Goal: Complete application form: Complete application form

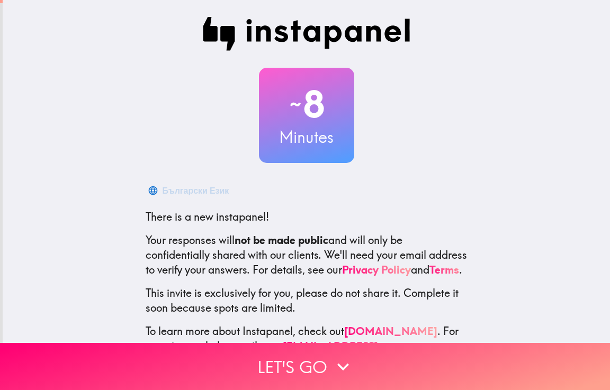
click at [548, 192] on div "~ 8 Minutes Български Език There is a new instapanel! Your responses will not b…" at bounding box center [306, 192] width 607 height 385
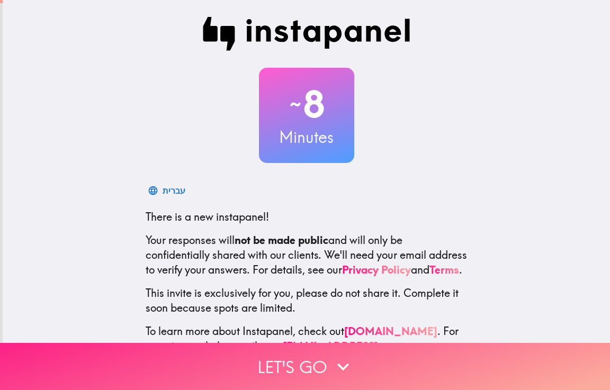
click at [466, 352] on button "Let's go" at bounding box center [305, 366] width 610 height 47
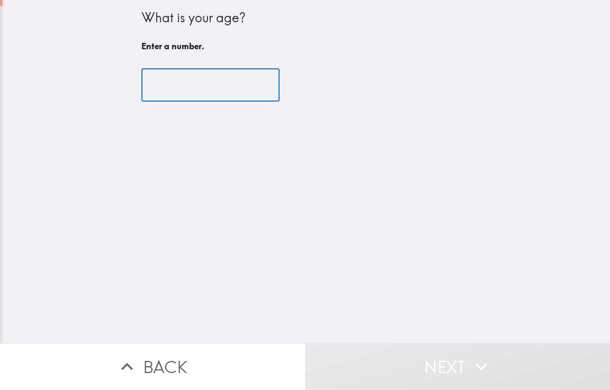
click at [158, 80] on input "number" at bounding box center [210, 85] width 138 height 33
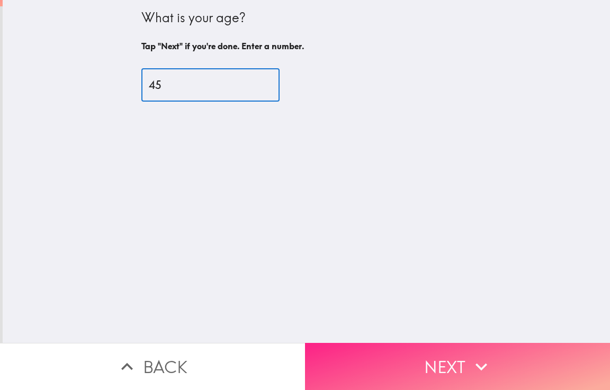
type input "45"
click at [476, 355] on icon "button" at bounding box center [481, 366] width 23 height 23
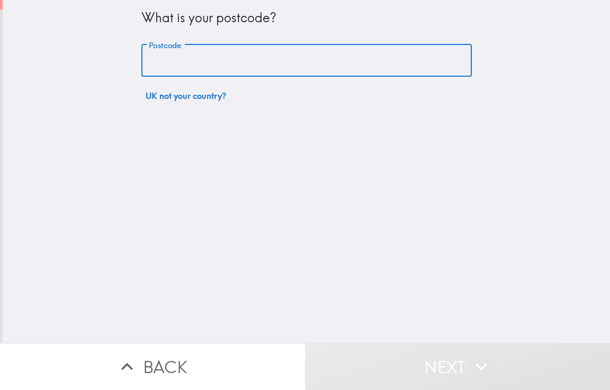
click at [158, 64] on input "Postcode" at bounding box center [306, 60] width 330 height 33
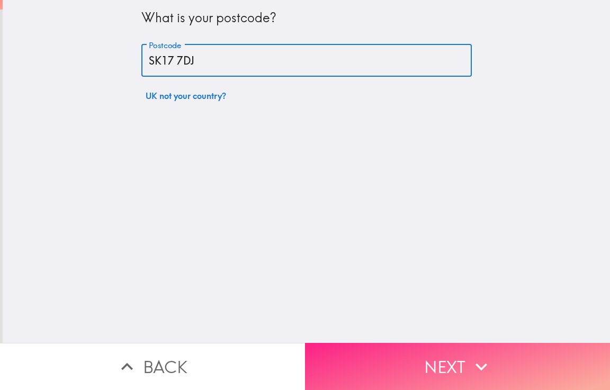
type input "SK17 7DJ"
click at [514, 368] on button "Next" at bounding box center [457, 366] width 305 height 47
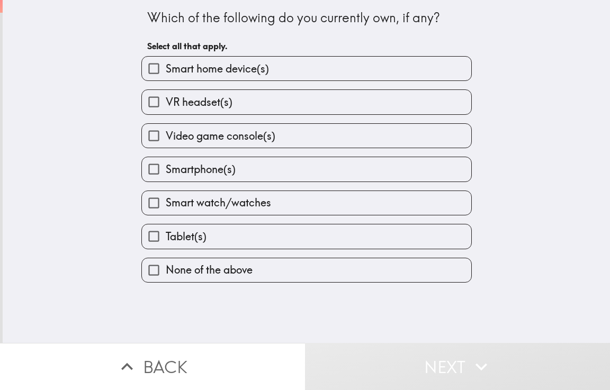
click at [166, 71] on span "Smart home device(s)" at bounding box center [217, 68] width 103 height 15
click at [159, 71] on input "Smart home device(s)" at bounding box center [154, 69] width 24 height 24
checkbox input "true"
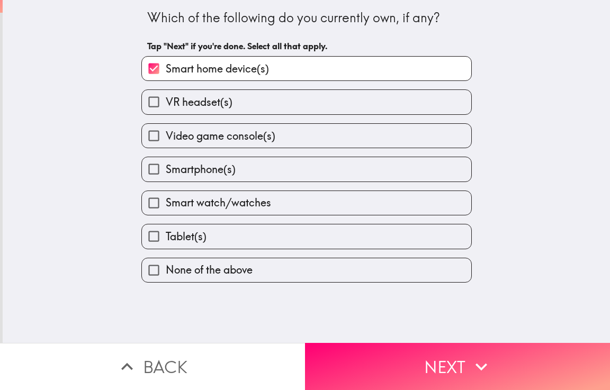
click at [153, 94] on input "VR headset(s)" at bounding box center [154, 102] width 24 height 24
checkbox input "true"
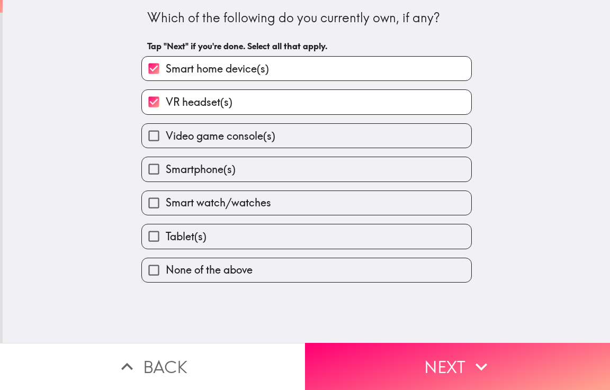
click at [150, 133] on input "Video game console(s)" at bounding box center [154, 136] width 24 height 24
checkbox input "true"
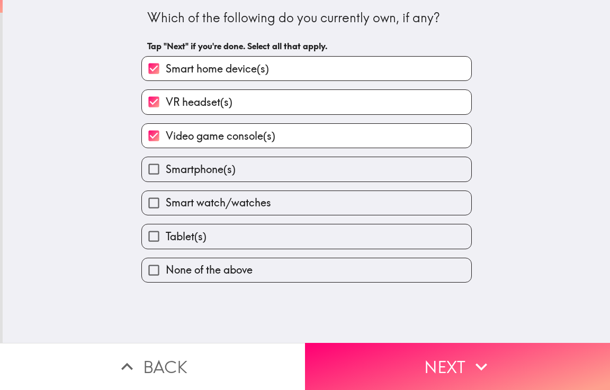
click at [147, 162] on input "Smartphone(s)" at bounding box center [154, 169] width 24 height 24
checkbox input "true"
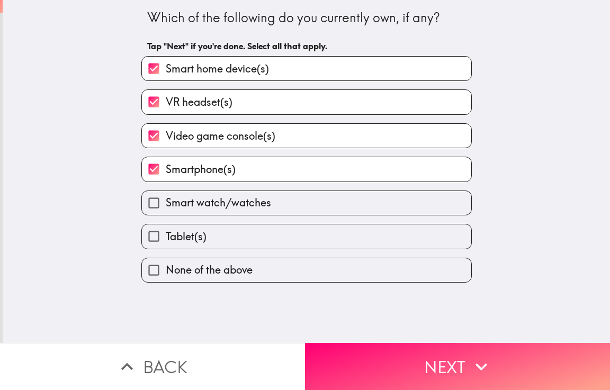
click at [148, 202] on input "Smart watch/watches" at bounding box center [154, 203] width 24 height 24
checkbox input "true"
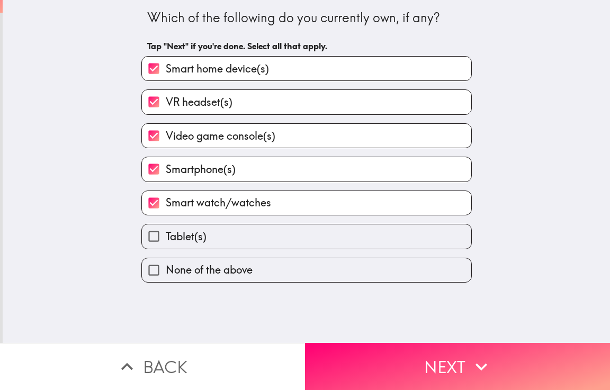
click at [145, 238] on input "Tablet(s)" at bounding box center [154, 236] width 24 height 24
checkbox input "true"
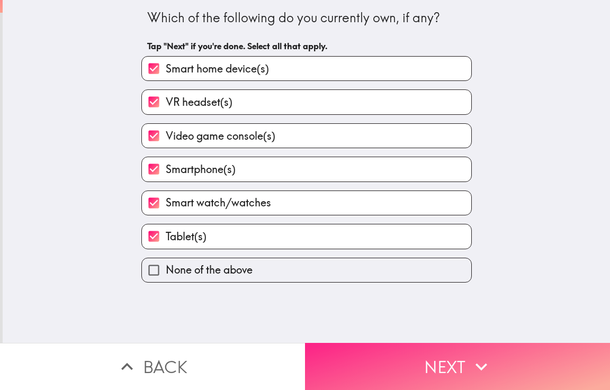
click at [470, 369] on icon "button" at bounding box center [481, 366] width 23 height 23
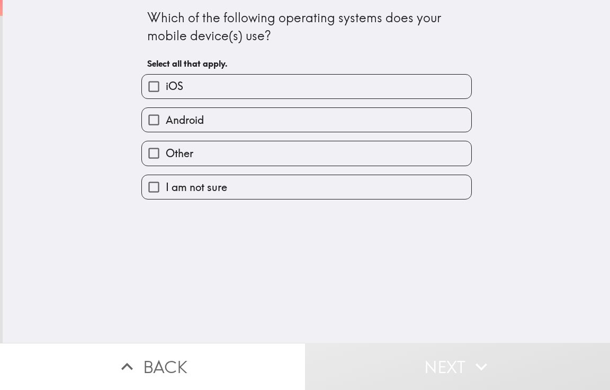
click at [151, 91] on input "iOS" at bounding box center [154, 87] width 24 height 24
checkbox input "true"
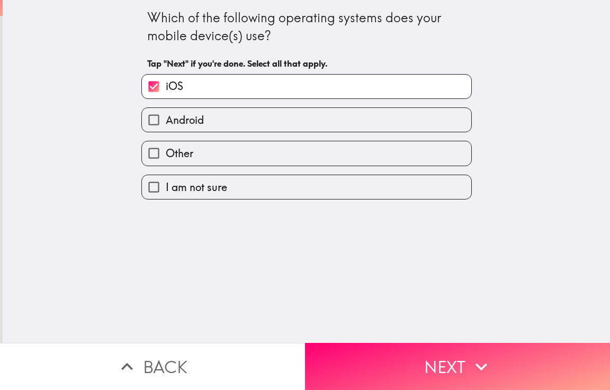
click at [142, 118] on input "Android" at bounding box center [154, 120] width 24 height 24
checkbox input "true"
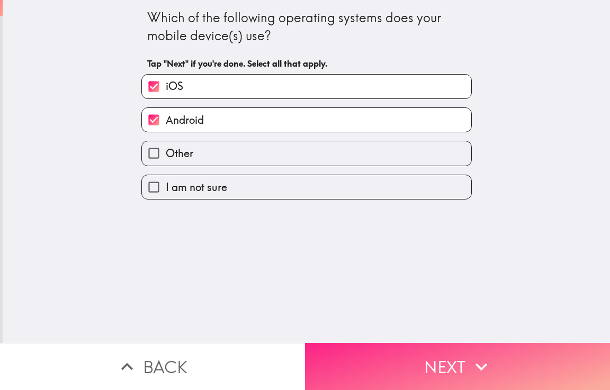
click at [490, 343] on button "Next" at bounding box center [457, 366] width 305 height 47
click at [490, 343] on div "Back Next" at bounding box center [305, 366] width 610 height 47
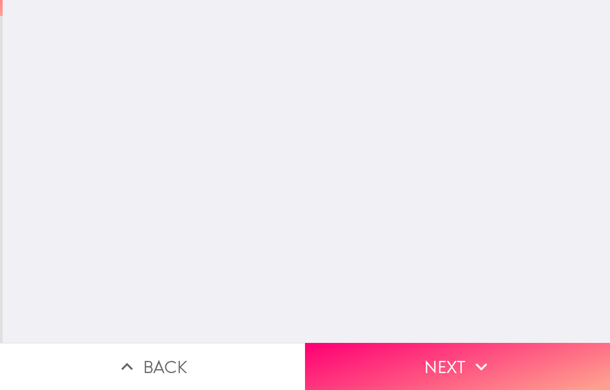
click at [490, 343] on button "Next" at bounding box center [457, 366] width 305 height 47
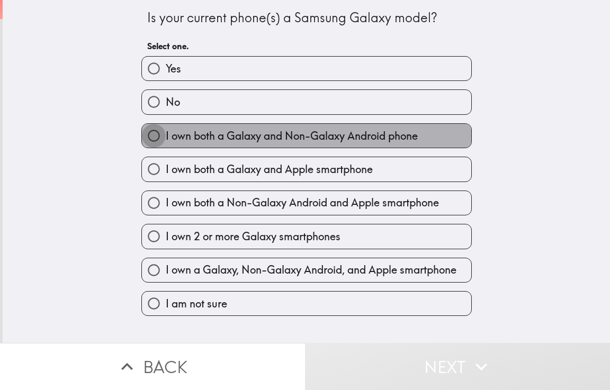
click at [149, 137] on input "I own both a Galaxy and Non-Galaxy Android phone" at bounding box center [154, 136] width 24 height 24
radio input "true"
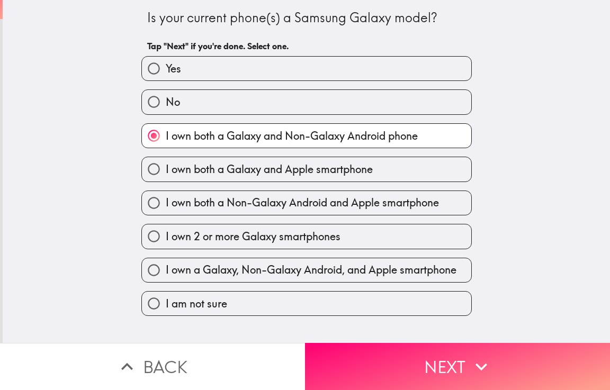
click at [50, 94] on div "Is your current phone(s) a Samsung Galaxy model? Tap "Next" if you're done. Sel…" at bounding box center [306, 171] width 607 height 343
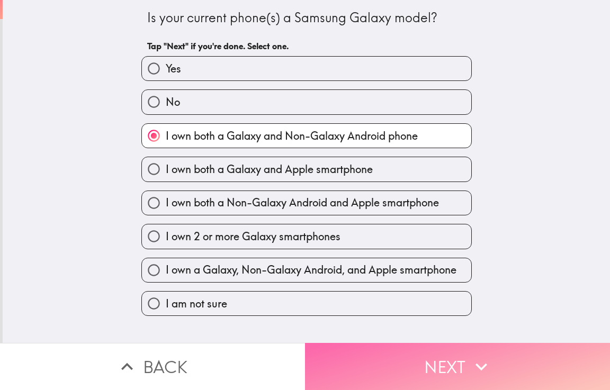
click at [497, 357] on button "Next" at bounding box center [457, 366] width 305 height 47
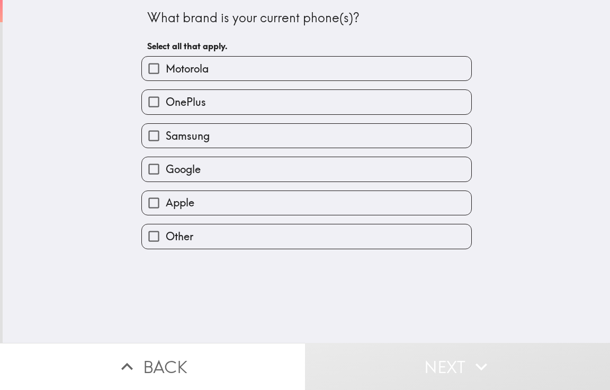
click at [145, 136] on input "Samsung" at bounding box center [154, 136] width 24 height 24
checkbox input "true"
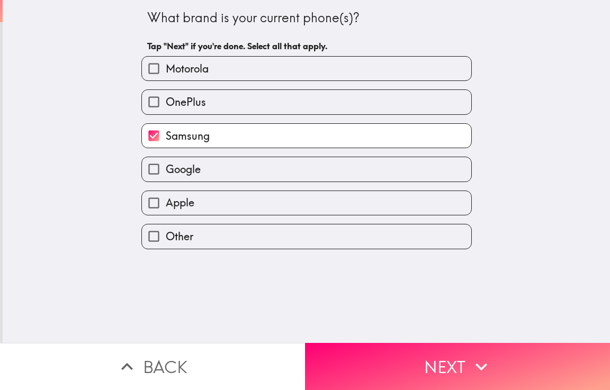
click at [142, 167] on input "Google" at bounding box center [154, 169] width 24 height 24
checkbox input "true"
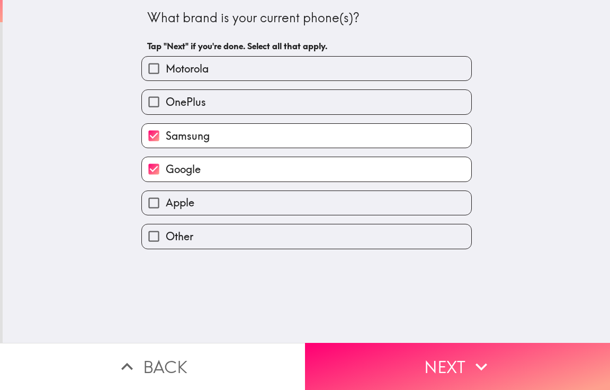
click at [144, 202] on input "Apple" at bounding box center [154, 203] width 24 height 24
checkbox input "true"
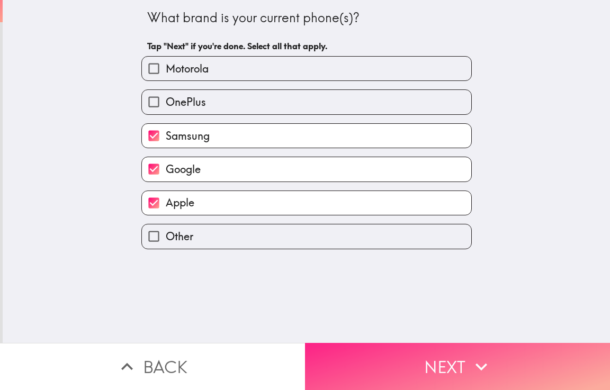
click at [483, 362] on icon "button" at bounding box center [481, 366] width 23 height 23
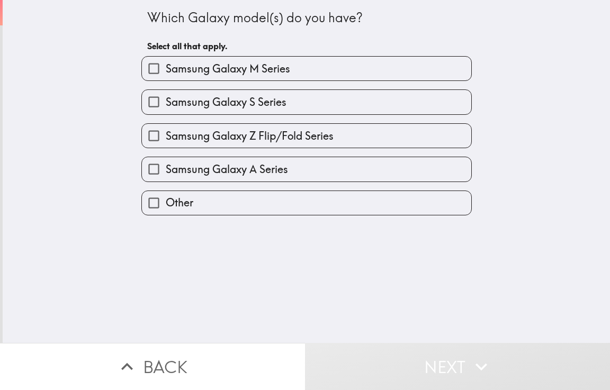
click at [484, 225] on div "Which Galaxy model(s) do you have? Select all that apply. Samsung Galaxy M Seri…" at bounding box center [306, 171] width 607 height 343
click at [147, 107] on input "Samsung Galaxy S Series" at bounding box center [154, 102] width 24 height 24
checkbox input "true"
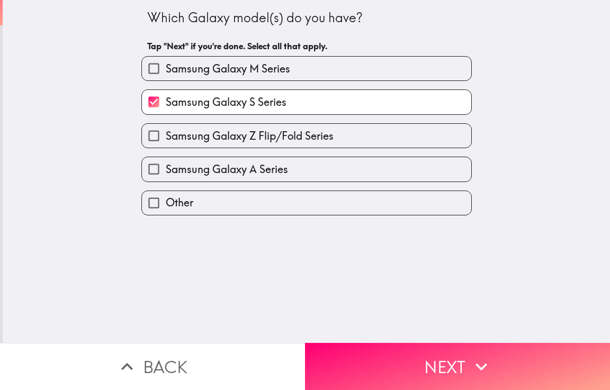
click at [149, 66] on input "Samsung Galaxy M Series" at bounding box center [154, 69] width 24 height 24
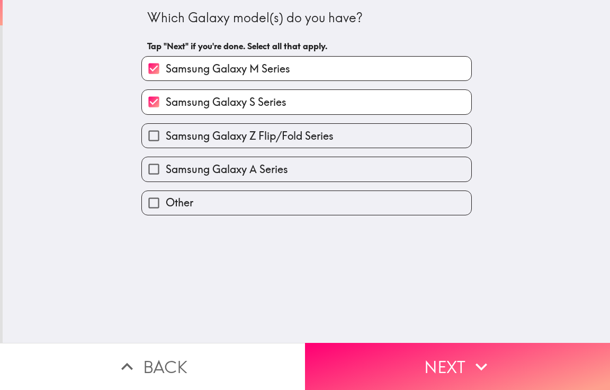
click at [59, 135] on div "Which Galaxy model(s) do you have? Tap "Next" if you're done. Select all that a…" at bounding box center [306, 171] width 607 height 343
click at [148, 72] on input "Samsung Galaxy M Series" at bounding box center [154, 69] width 24 height 24
checkbox input "false"
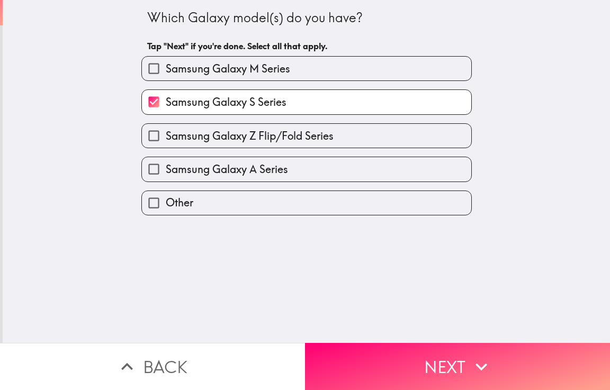
click at [143, 105] on input "Samsung Galaxy S Series" at bounding box center [154, 102] width 24 height 24
checkbox input "false"
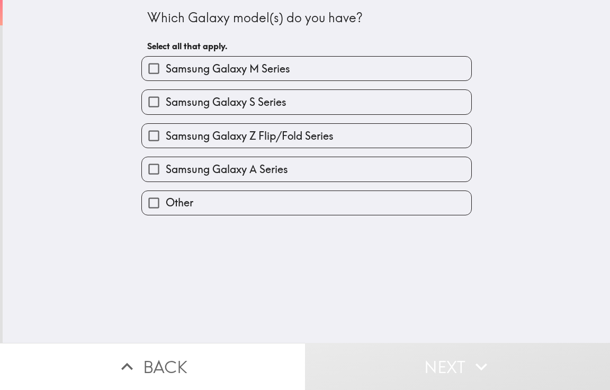
click at [145, 139] on input "Samsung Galaxy Z Flip/Fold Series" at bounding box center [154, 136] width 24 height 24
checkbox input "true"
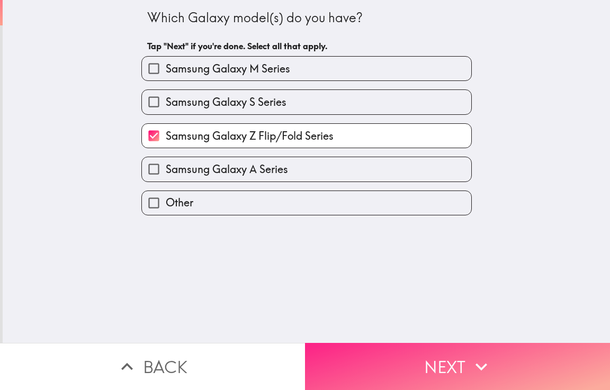
click at [422, 363] on button "Next" at bounding box center [457, 366] width 305 height 47
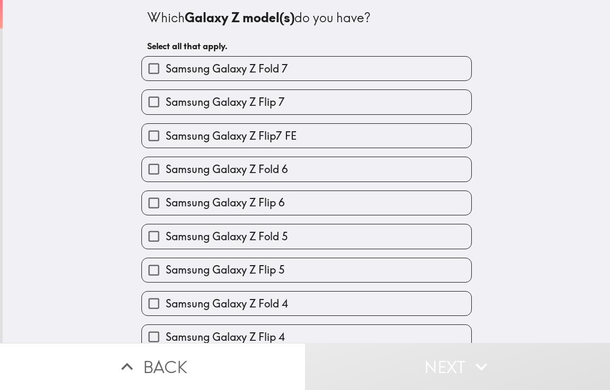
click at [166, 104] on span "Samsung Galaxy Z Flip 7" at bounding box center [225, 102] width 119 height 15
click at [164, 104] on input "Samsung Galaxy Z Flip 7" at bounding box center [154, 102] width 24 height 24
checkbox input "true"
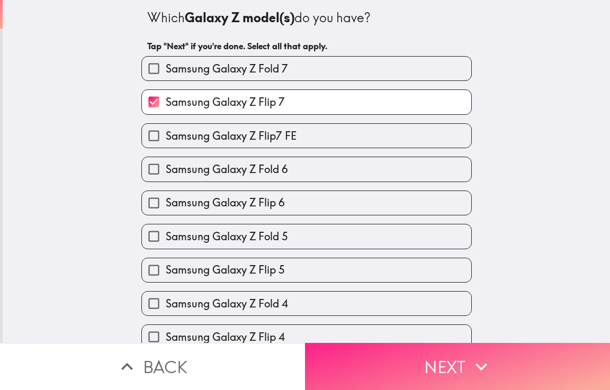
click at [458, 366] on button "Next" at bounding box center [457, 366] width 305 height 47
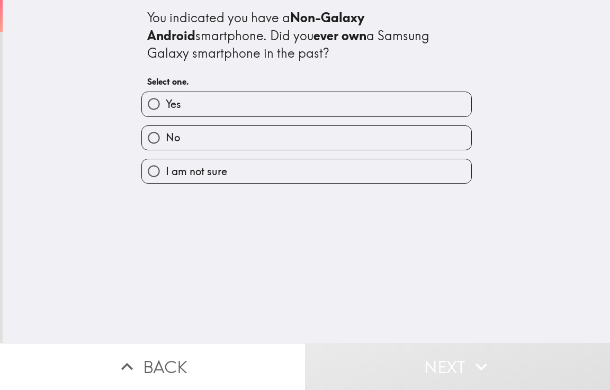
click at [550, 197] on div "You indicated you have a Non-Galaxy Android smartphone. Did you ever own a Sams…" at bounding box center [306, 171] width 607 height 343
click at [160, 123] on div "No" at bounding box center [302, 133] width 339 height 33
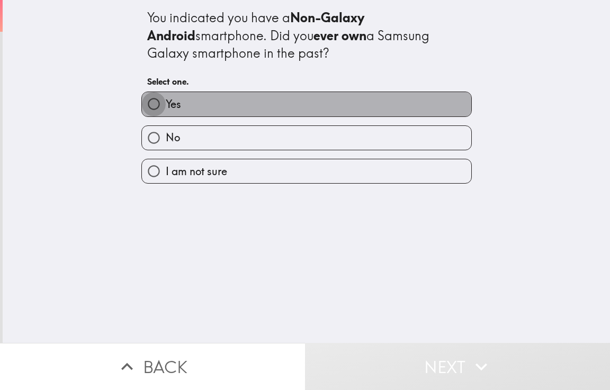
click at [147, 101] on input "Yes" at bounding box center [154, 104] width 24 height 24
radio input "true"
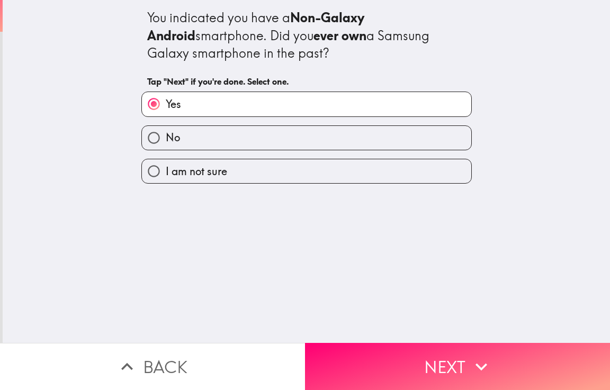
click at [523, 234] on div "You indicated you have a Non-Galaxy Android smartphone. Did you ever own a Sams…" at bounding box center [306, 171] width 607 height 343
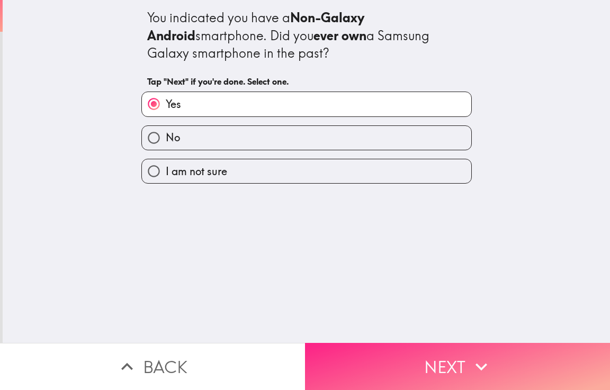
click at [443, 359] on button "Next" at bounding box center [457, 366] width 305 height 47
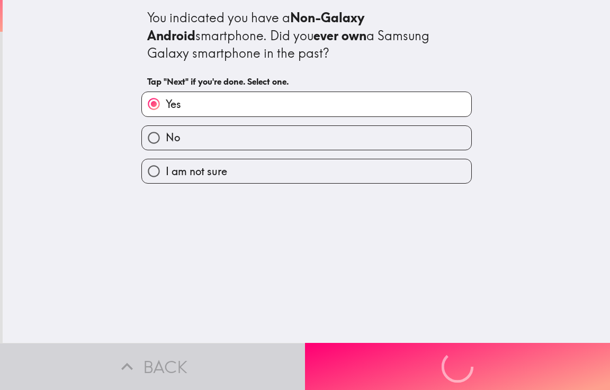
click at [57, 88] on div "You indicated you have a Non-Galaxy Android smartphone. Did you ever own a Sams…" at bounding box center [306, 171] width 607 height 343
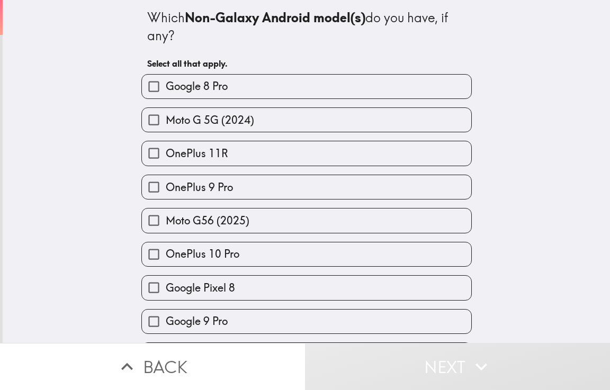
click at [51, 116] on div "Which Non-Galaxy Android model(s) do you have, if any? Select all that apply. G…" at bounding box center [306, 171] width 607 height 343
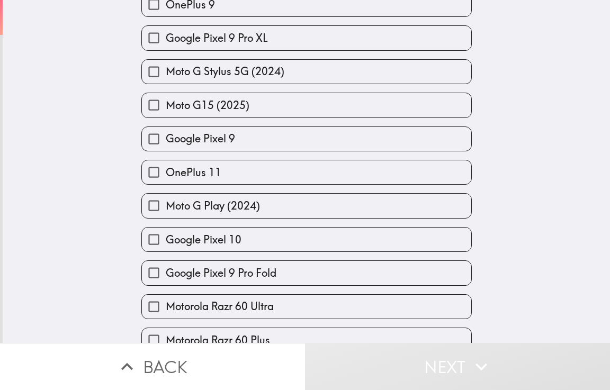
click at [61, 146] on div "Which Non-Galaxy Android model(s) do you have, if any? Select all that apply. G…" at bounding box center [306, 171] width 607 height 343
click at [145, 132] on input "Google Pixel 9" at bounding box center [154, 139] width 24 height 24
checkbox input "true"
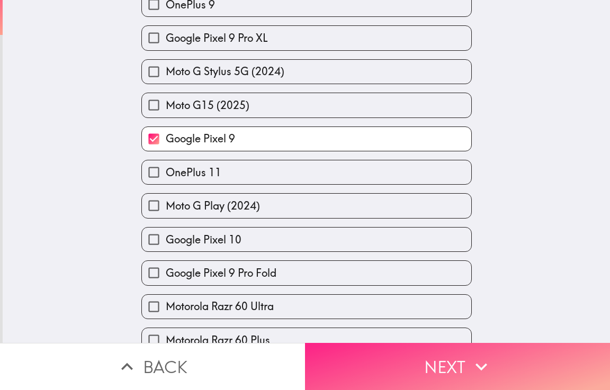
click at [437, 363] on button "Next" at bounding box center [457, 366] width 305 height 47
click at [437, 363] on div "Back Next" at bounding box center [305, 366] width 610 height 47
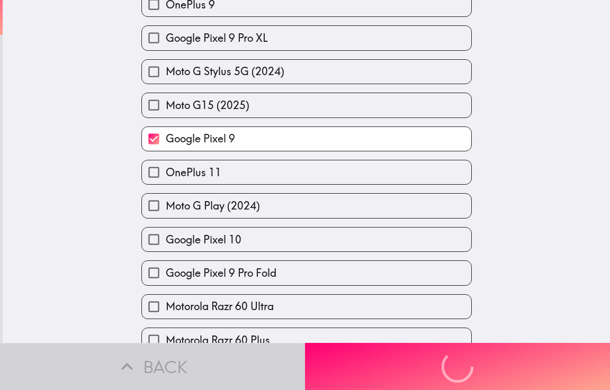
scroll to position [0, 0]
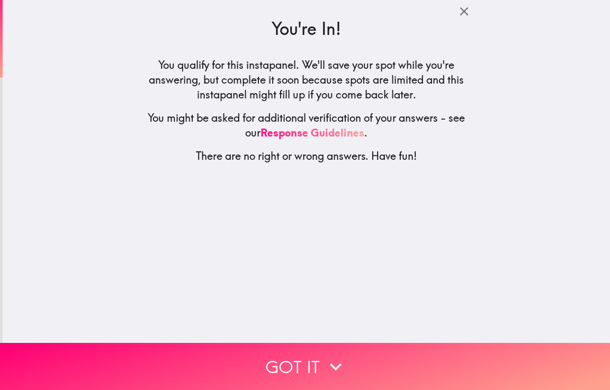
click at [77, 156] on div "You're In! You qualify for this instapanel. We'll save your spot while you're a…" at bounding box center [306, 171] width 607 height 343
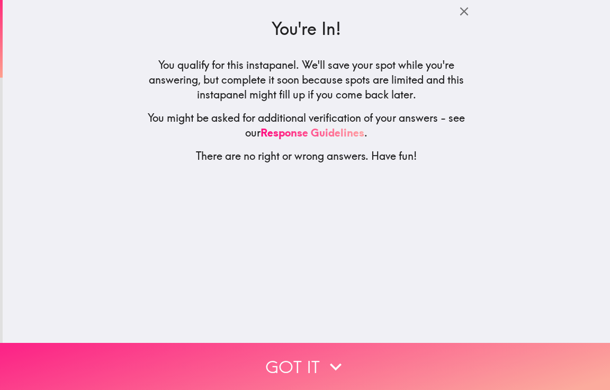
click at [435, 354] on button "Got it" at bounding box center [305, 366] width 610 height 47
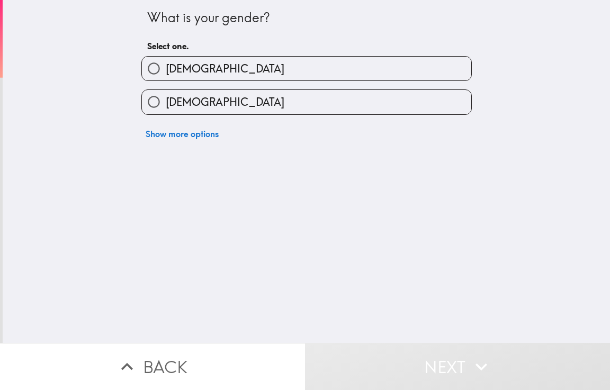
click at [147, 101] on input "[DEMOGRAPHIC_DATA]" at bounding box center [154, 102] width 24 height 24
radio input "true"
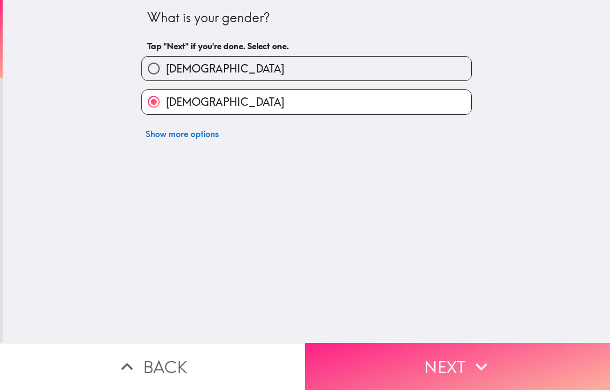
click at [421, 362] on button "Next" at bounding box center [457, 366] width 305 height 47
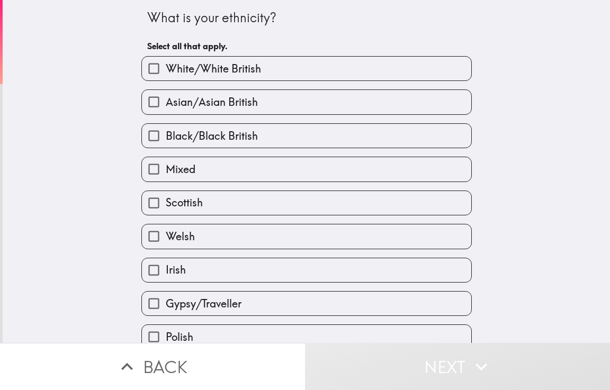
click at [539, 188] on div "What is your ethnicity? Select all that apply. White/[DEMOGRAPHIC_DATA] Asian/A…" at bounding box center [306, 171] width 607 height 343
click at [142, 139] on input "Black/Black British" at bounding box center [154, 136] width 24 height 24
checkbox input "true"
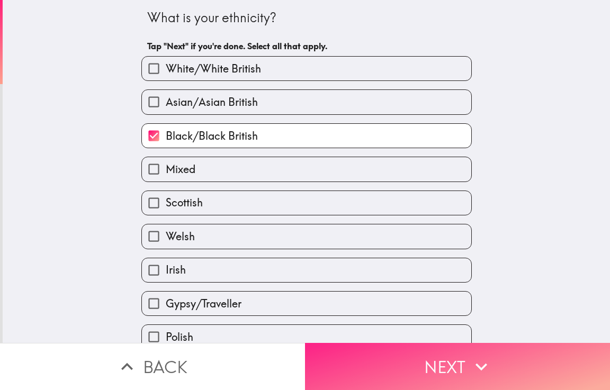
click at [421, 370] on button "Next" at bounding box center [457, 366] width 305 height 47
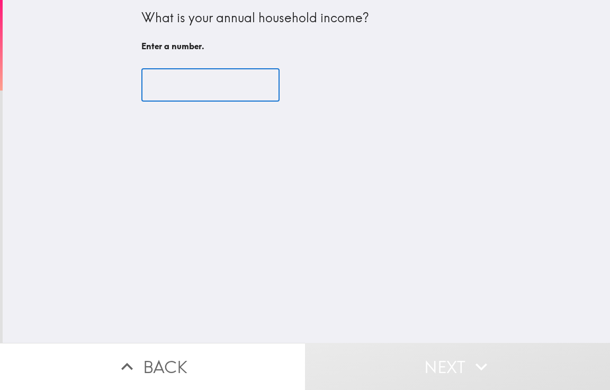
click at [150, 84] on input "number" at bounding box center [210, 85] width 138 height 33
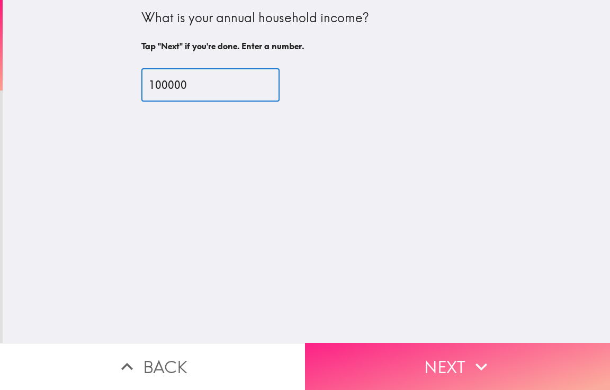
type input "100000"
click at [428, 370] on button "Next" at bounding box center [457, 366] width 305 height 47
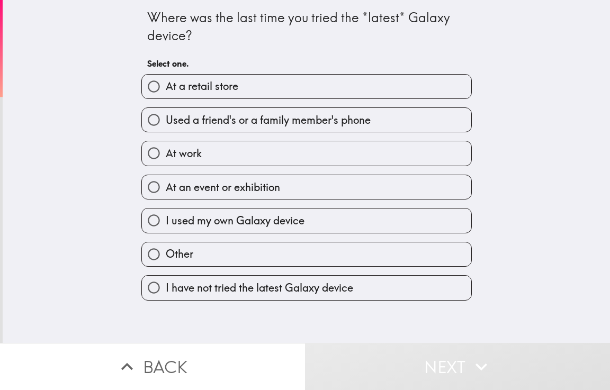
click at [527, 224] on div "Where was the last time you tried the *latest* Galaxy device? Select one. At a …" at bounding box center [306, 171] width 607 height 343
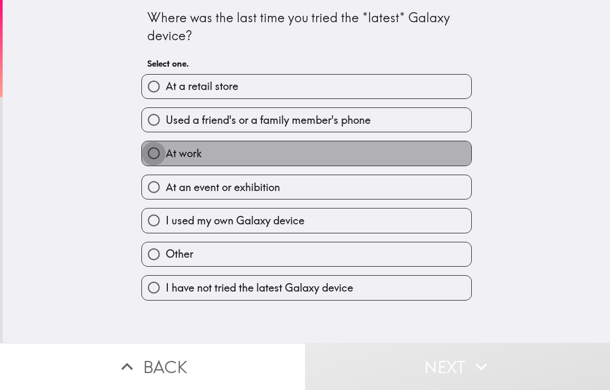
click at [153, 150] on input "At work" at bounding box center [154, 153] width 24 height 24
radio input "true"
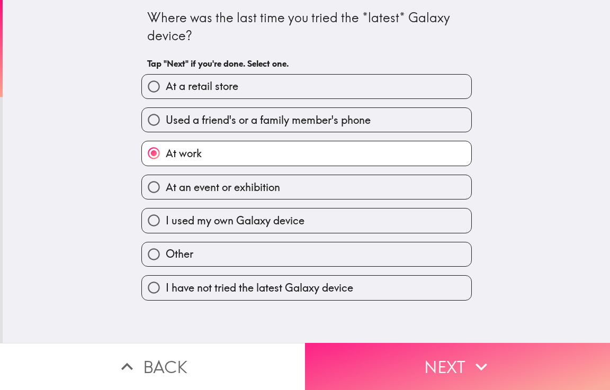
click at [431, 369] on button "Next" at bounding box center [457, 366] width 305 height 47
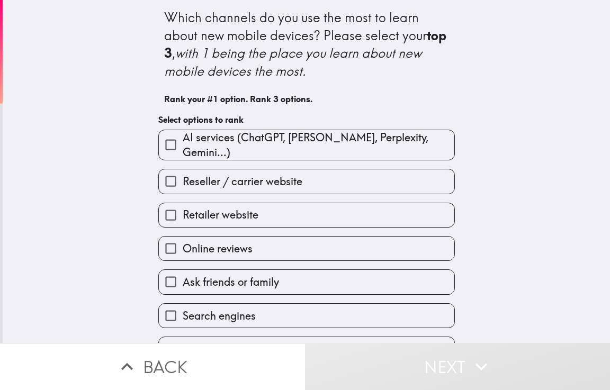
click at [541, 184] on div "Which channels do you use the most to learn about new mobile devices? Please se…" at bounding box center [306, 171] width 607 height 343
click at [174, 144] on input "AI services (ChatGPT, [PERSON_NAME], Perplexity, Gemini...)" at bounding box center [171, 145] width 24 height 24
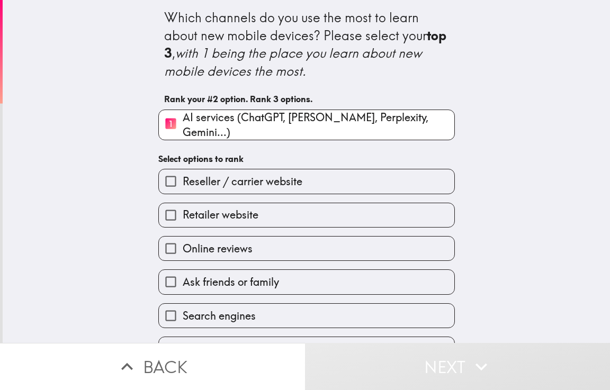
click at [166, 175] on input "Reseller / carrier website" at bounding box center [171, 181] width 24 height 24
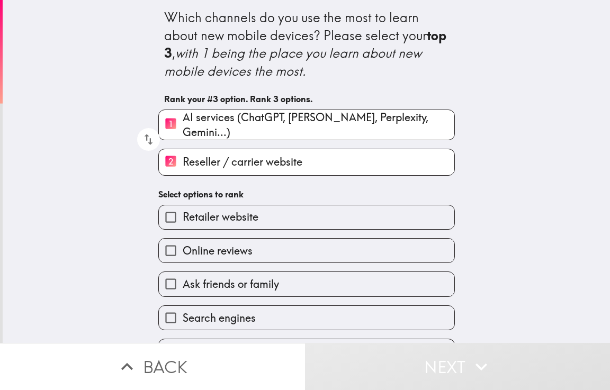
click at [168, 245] on input "Online reviews" at bounding box center [171, 251] width 24 height 24
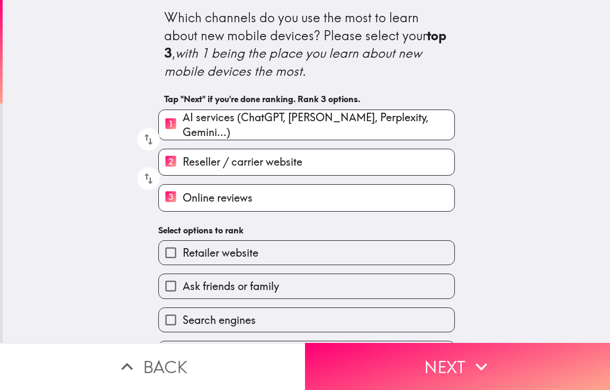
click at [165, 308] on div "Search engines" at bounding box center [306, 320] width 296 height 25
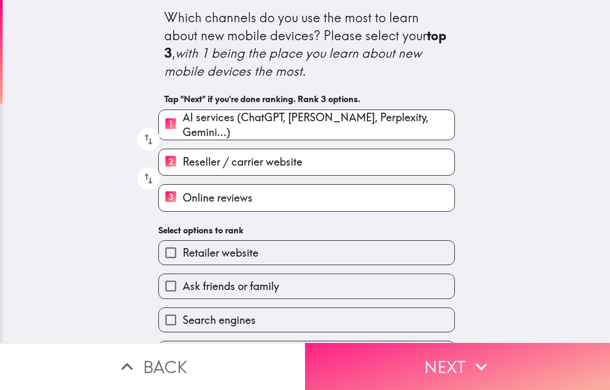
click at [529, 358] on button "Next" at bounding box center [457, 366] width 305 height 47
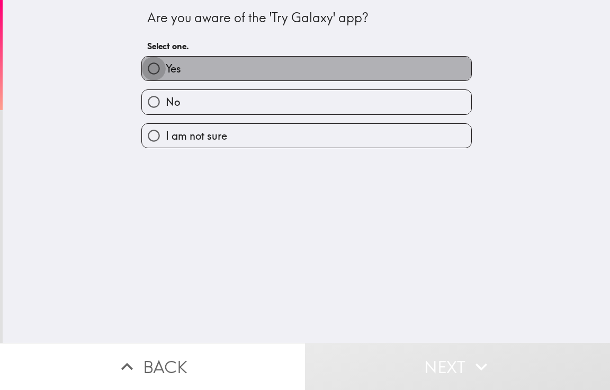
click at [151, 70] on input "Yes" at bounding box center [154, 69] width 24 height 24
radio input "true"
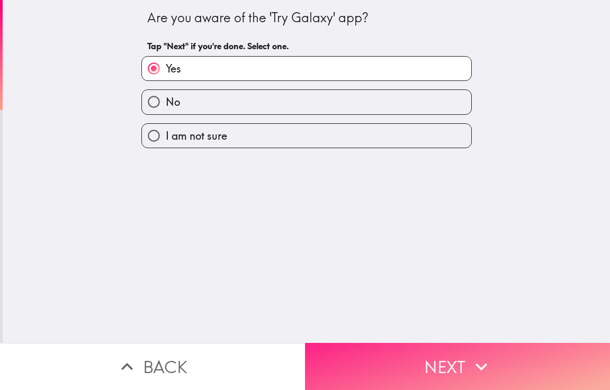
click at [513, 345] on button "Next" at bounding box center [457, 366] width 305 height 47
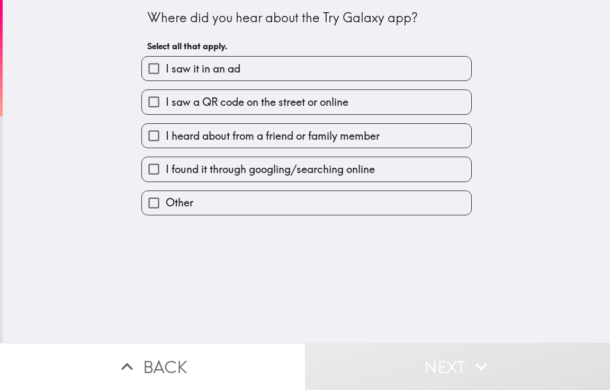
click at [62, 113] on div "Where did you hear about the Try Galaxy app? Select all that apply. I saw it in…" at bounding box center [306, 171] width 607 height 343
click at [155, 64] on input "I saw it in an ad" at bounding box center [154, 69] width 24 height 24
checkbox input "true"
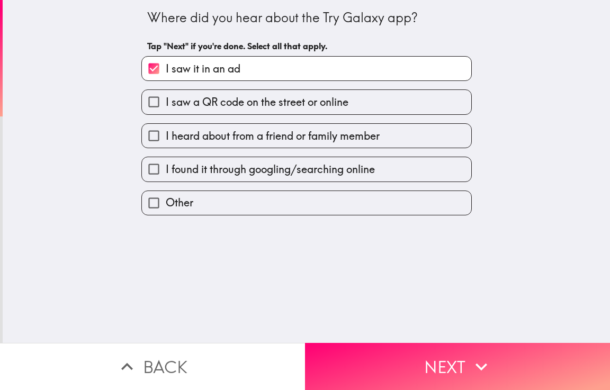
click at [545, 312] on div "Where did you hear about the Try Galaxy app? Tap "Next" if you're done. Select …" at bounding box center [306, 171] width 607 height 343
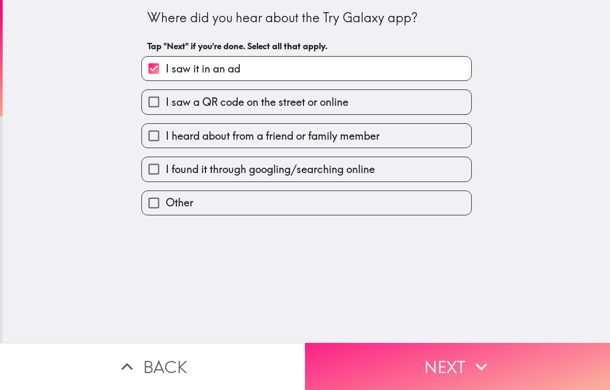
click at [496, 360] on button "Next" at bounding box center [457, 366] width 305 height 47
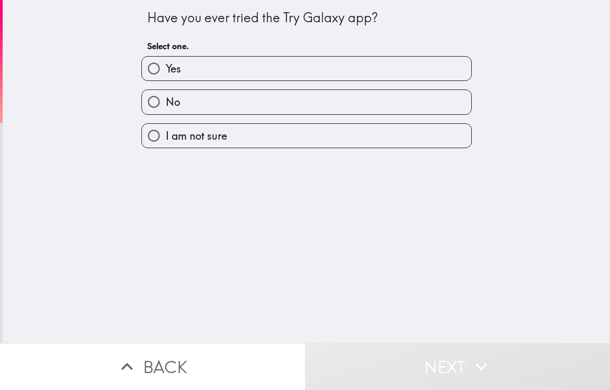
click at [142, 60] on input "Yes" at bounding box center [154, 69] width 24 height 24
radio input "true"
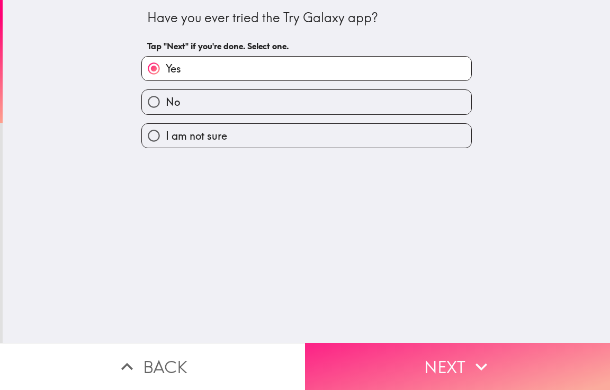
click at [504, 366] on button "Next" at bounding box center [457, 366] width 305 height 47
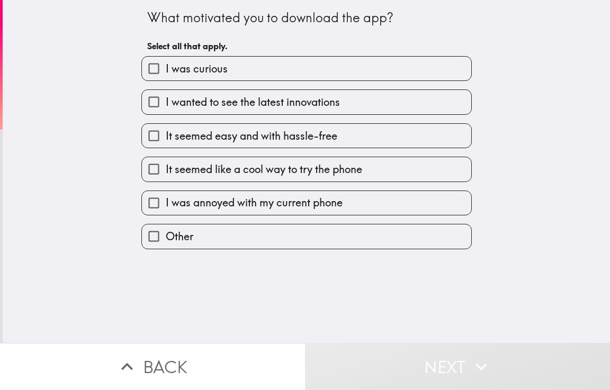
click at [152, 66] on input "I was curious" at bounding box center [154, 69] width 24 height 24
checkbox input "true"
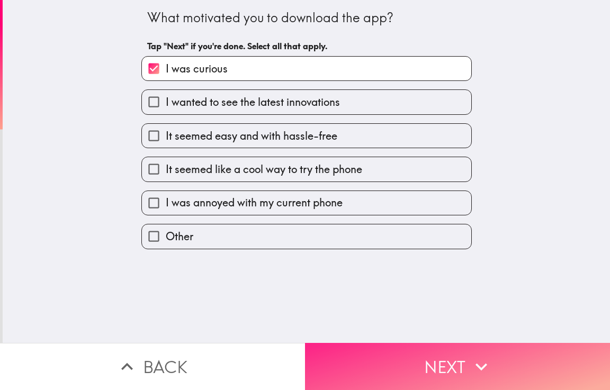
click at [492, 367] on button "Next" at bounding box center [457, 366] width 305 height 47
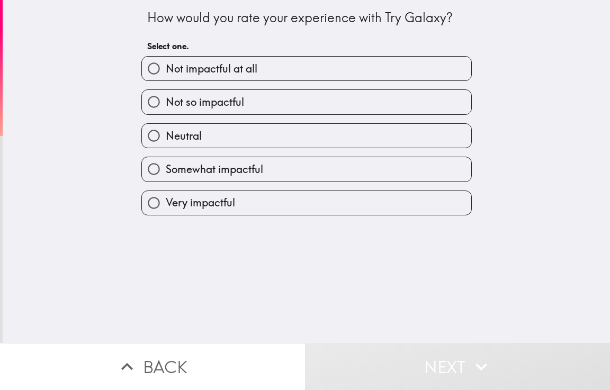
click at [142, 201] on input "Very impactful" at bounding box center [154, 203] width 24 height 24
radio input "true"
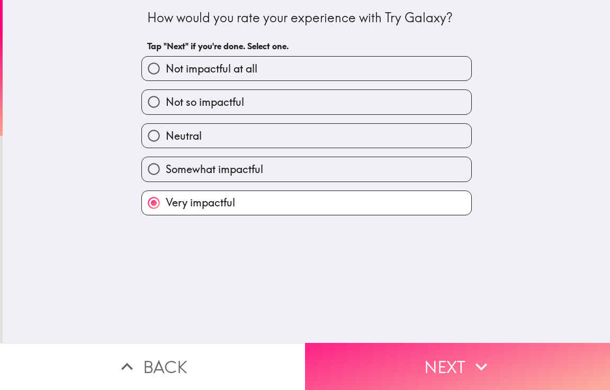
click at [489, 366] on icon "button" at bounding box center [481, 366] width 23 height 23
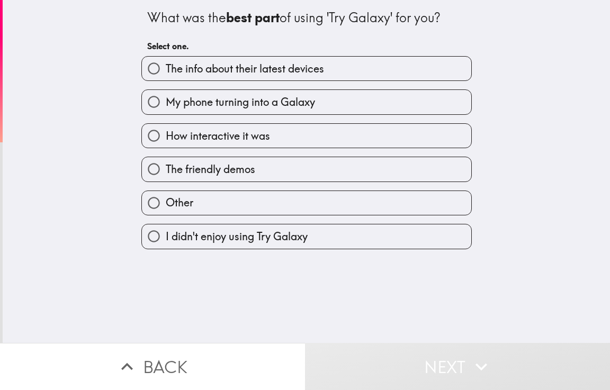
click at [145, 138] on input "How interactive it was" at bounding box center [154, 136] width 24 height 24
radio input "true"
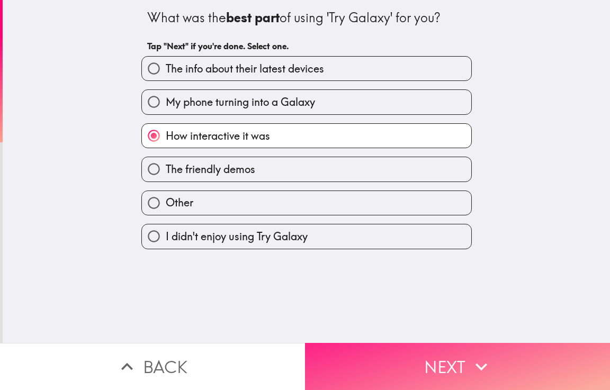
click at [496, 366] on button "Next" at bounding box center [457, 366] width 305 height 47
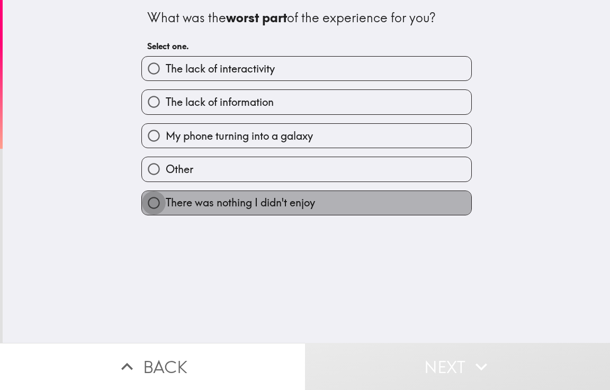
click at [142, 201] on input "There was nothing I didn't enjoy" at bounding box center [154, 203] width 24 height 24
radio input "true"
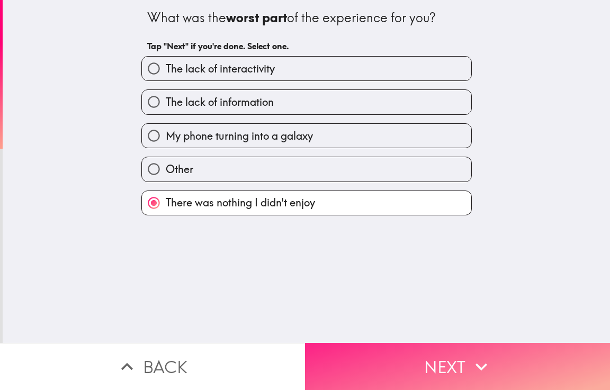
click at [498, 364] on button "Next" at bounding box center [457, 366] width 305 height 47
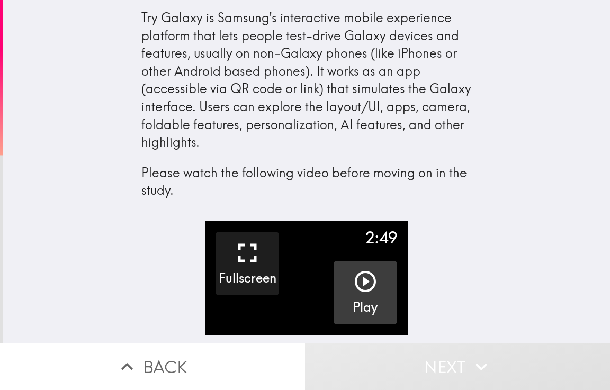
click at [355, 285] on icon "button" at bounding box center [365, 281] width 21 height 21
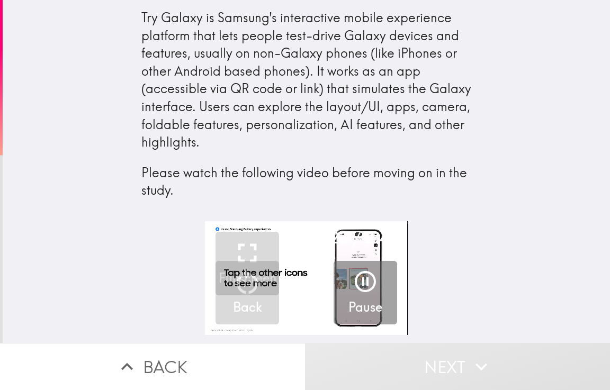
click at [3, 176] on div "Try Galaxy is Samsung's interactive mobile experience platform that lets people…" at bounding box center [306, 110] width 607 height 221
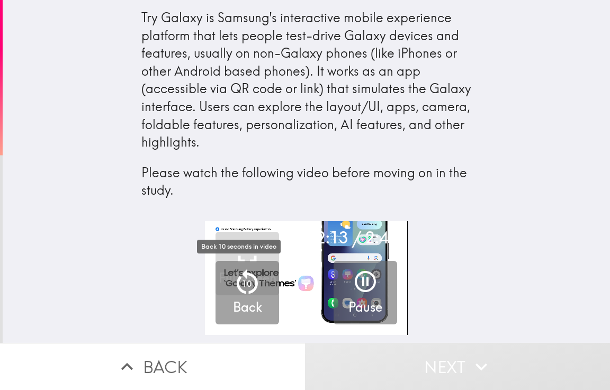
click at [271, 289] on button "10 Back" at bounding box center [247, 293] width 64 height 64
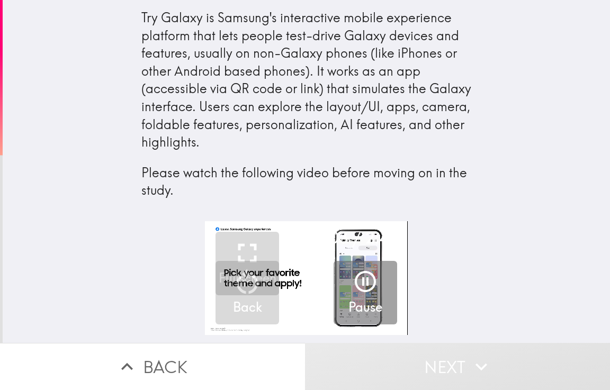
click at [135, 302] on div "2:03 / 2:49 Fullscreen 10 Back Pause" at bounding box center [306, 282] width 607 height 122
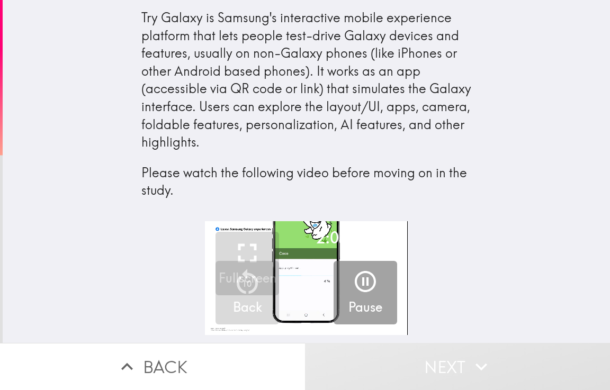
click at [358, 282] on icon "button" at bounding box center [365, 281] width 21 height 21
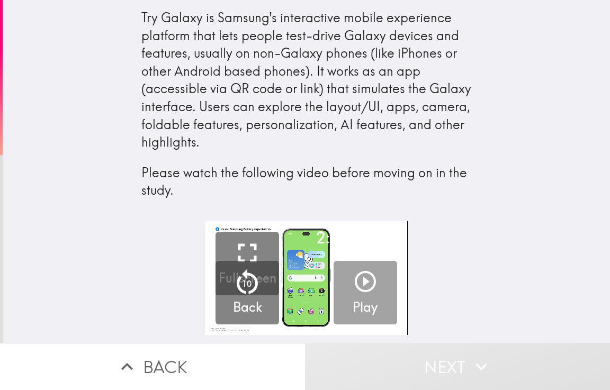
click at [364, 283] on icon "button" at bounding box center [365, 281] width 25 height 25
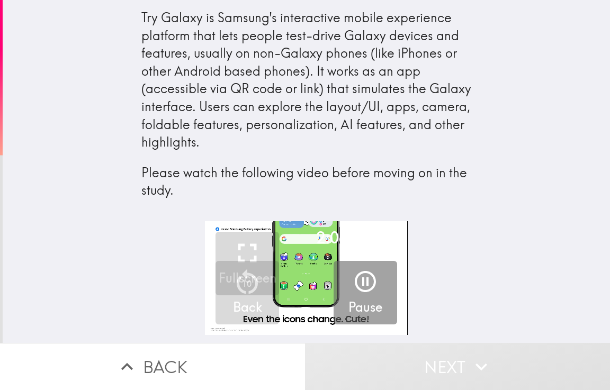
click at [550, 304] on div "2:06 / 2:49 Fullscreen 10 Back Pause" at bounding box center [306, 282] width 607 height 122
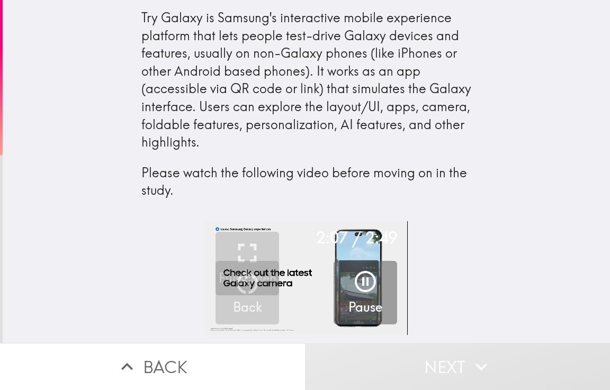
click at [97, 278] on div "2:07 / 2:49 Fullscreen 10 Back Pause" at bounding box center [306, 282] width 607 height 122
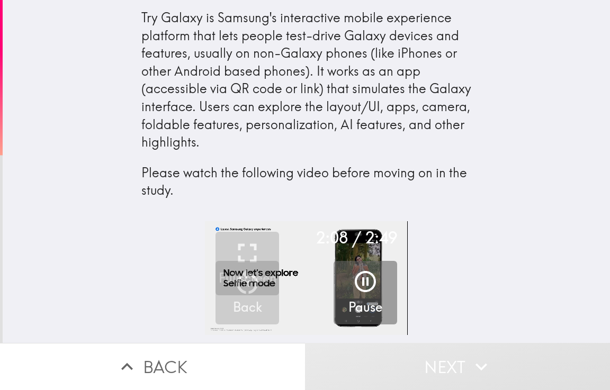
click at [93, 236] on div "2:08 / 2:49 Fullscreen 10 Back Pause" at bounding box center [306, 282] width 607 height 122
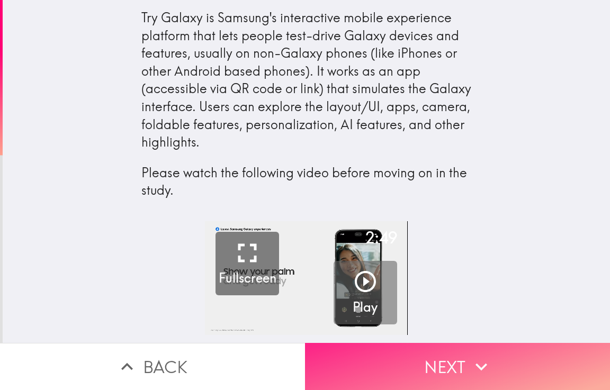
click at [507, 361] on button "Next" at bounding box center [457, 366] width 305 height 47
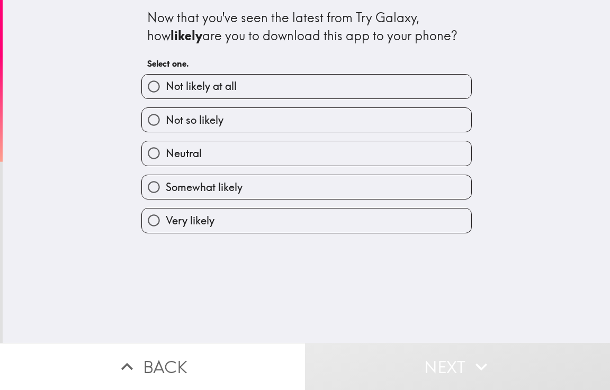
click at [166, 217] on span "Very likely" at bounding box center [190, 220] width 49 height 15
click at [160, 217] on input "Very likely" at bounding box center [154, 221] width 24 height 24
radio input "true"
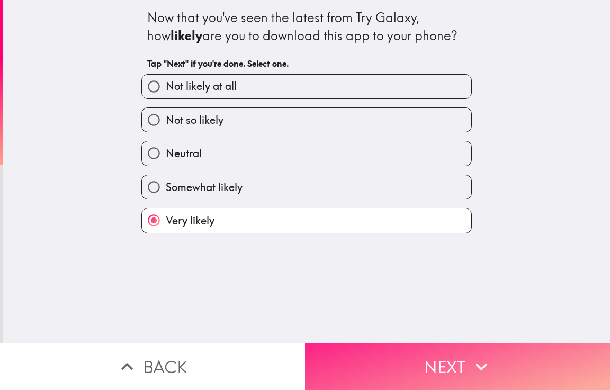
click at [482, 363] on icon "button" at bounding box center [481, 366] width 12 height 7
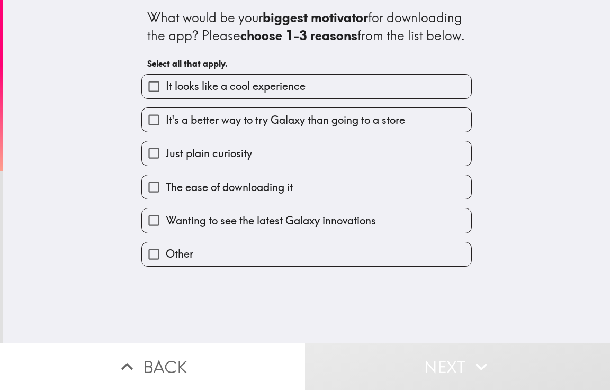
click at [166, 128] on span "It's a better way to try Galaxy than going to a store" at bounding box center [285, 120] width 239 height 15
click at [164, 132] on input "It's a better way to try Galaxy than going to a store" at bounding box center [154, 120] width 24 height 24
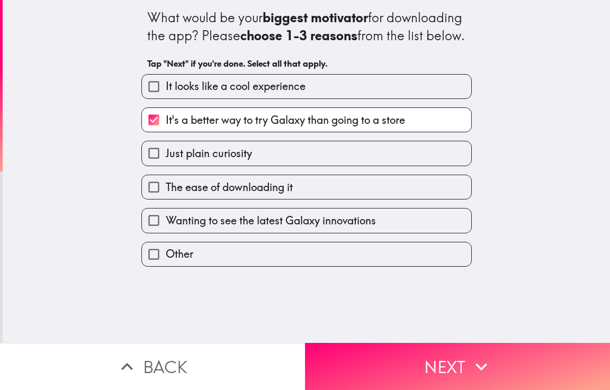
click at [157, 132] on input "It's a better way to try Galaxy than going to a store" at bounding box center [154, 120] width 24 height 24
checkbox input "false"
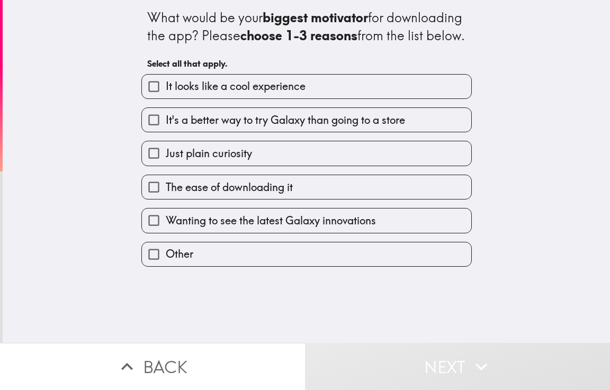
click at [154, 98] on input "It looks like a cool experience" at bounding box center [154, 87] width 24 height 24
checkbox input "true"
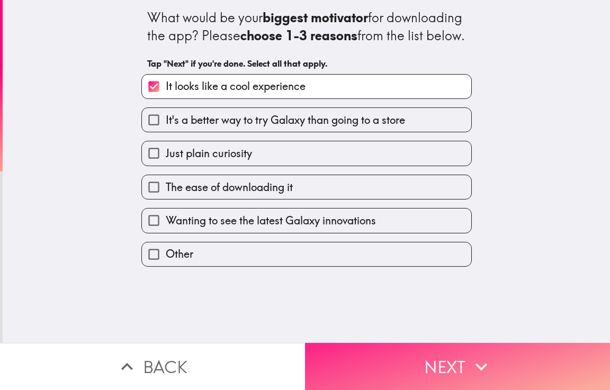
click at [488, 358] on icon "button" at bounding box center [481, 366] width 23 height 23
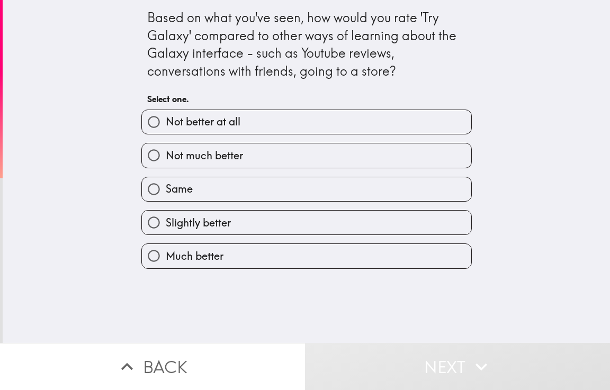
click at [159, 247] on label "Much better" at bounding box center [306, 256] width 329 height 24
click at [159, 247] on input "Much better" at bounding box center [154, 256] width 24 height 24
radio input "true"
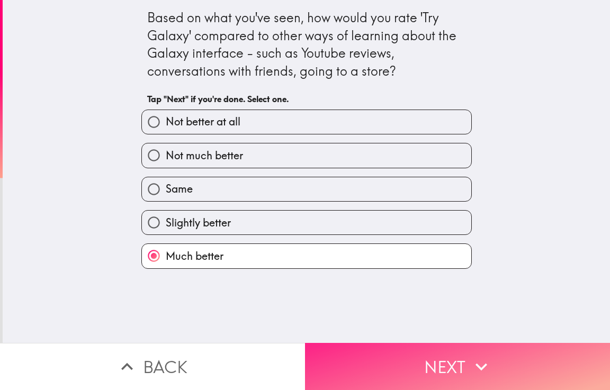
click at [478, 363] on icon "button" at bounding box center [481, 366] width 12 height 7
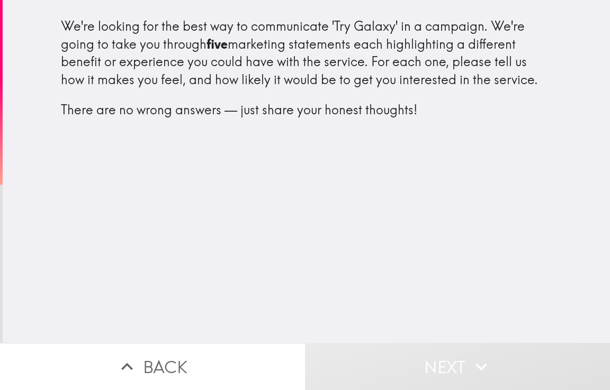
click at [34, 238] on div "We're looking for the best way to communicate 'Try Galaxy' in a campaign. We're…" at bounding box center [306, 171] width 607 height 343
click at [84, 255] on div "We're looking for the best way to communicate 'Try Galaxy' in a campaign. We're…" at bounding box center [306, 171] width 607 height 343
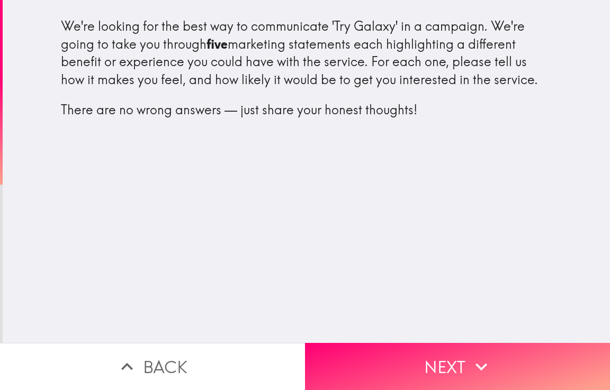
click at [87, 255] on div "We're looking for the best way to communicate 'Try Galaxy' in a campaign. We're…" at bounding box center [306, 171] width 607 height 343
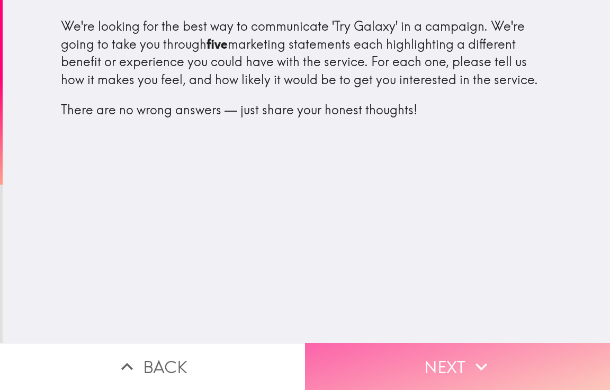
click at [521, 365] on button "Next" at bounding box center [457, 366] width 305 height 47
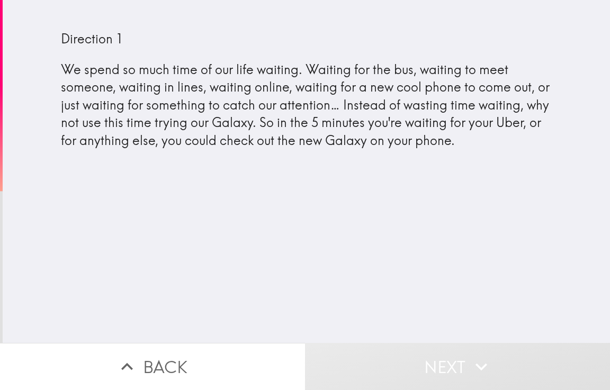
click at [10, 218] on div "Direction 1 We spend so much time of our life waiting. Waiting for the bus, wai…" at bounding box center [306, 171] width 607 height 343
click at [589, 200] on div "Direction 1 We spend so much time of our life waiting. Waiting for the bus, wai…" at bounding box center [306, 171] width 607 height 343
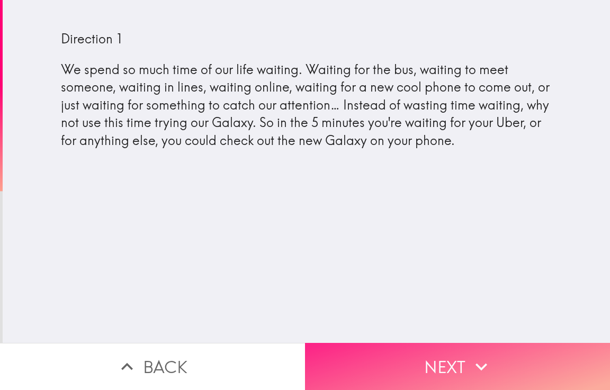
click at [475, 363] on icon "button" at bounding box center [481, 366] width 23 height 23
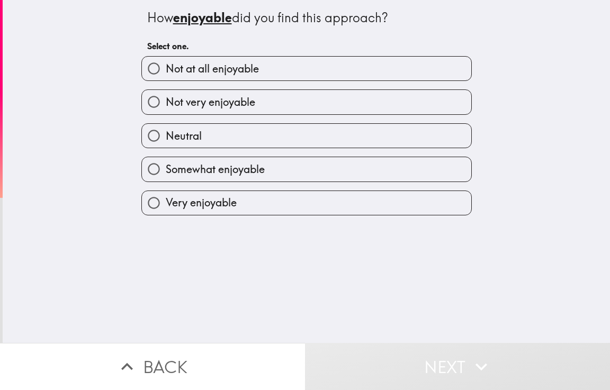
click at [146, 205] on input "Very enjoyable" at bounding box center [154, 203] width 24 height 24
radio input "true"
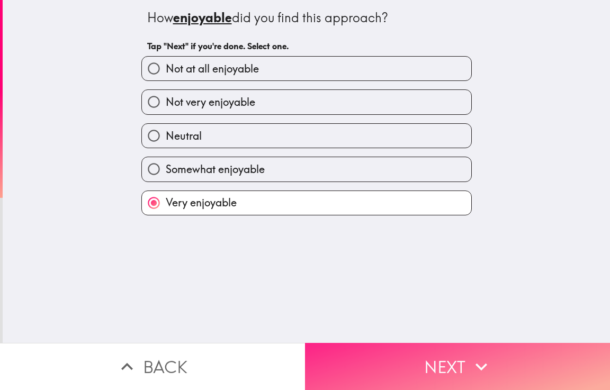
click at [473, 365] on icon "button" at bounding box center [481, 366] width 23 height 23
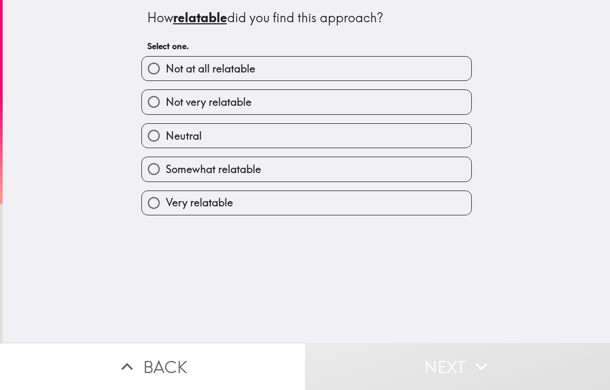
click at [155, 196] on input "Very relatable" at bounding box center [154, 203] width 24 height 24
radio input "true"
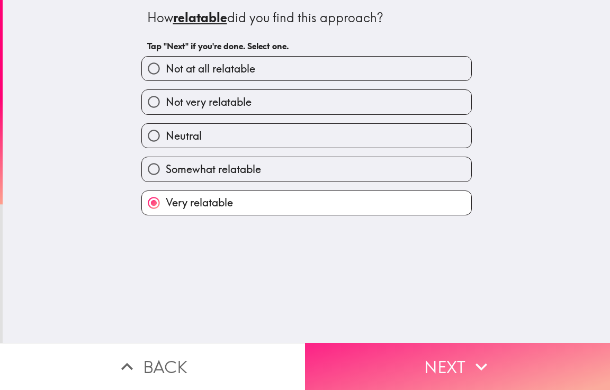
click at [477, 355] on icon "button" at bounding box center [481, 366] width 23 height 23
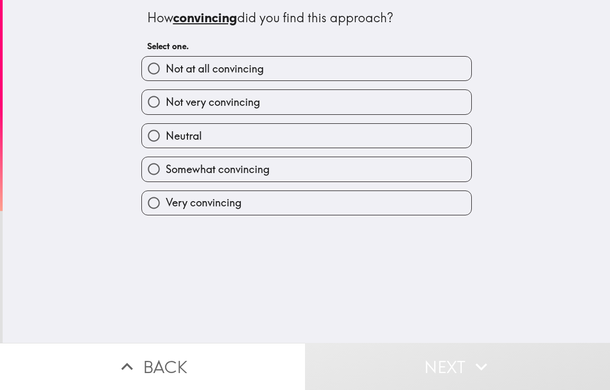
click at [166, 173] on span "Somewhat convincing" at bounding box center [218, 169] width 104 height 15
click at [163, 173] on input "Somewhat convincing" at bounding box center [154, 169] width 24 height 24
radio input "true"
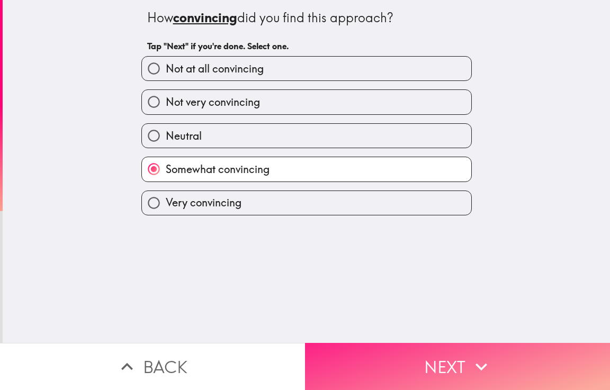
click at [483, 355] on icon "button" at bounding box center [481, 366] width 23 height 23
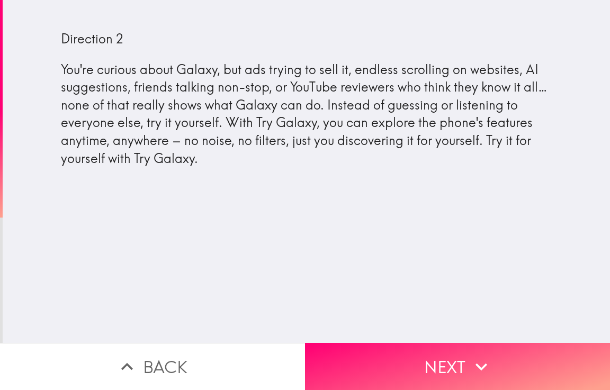
click at [52, 166] on div "Direction 2 You're curious about Galaxy, but ads trying to sell it, endless scr…" at bounding box center [306, 96] width 508 height 176
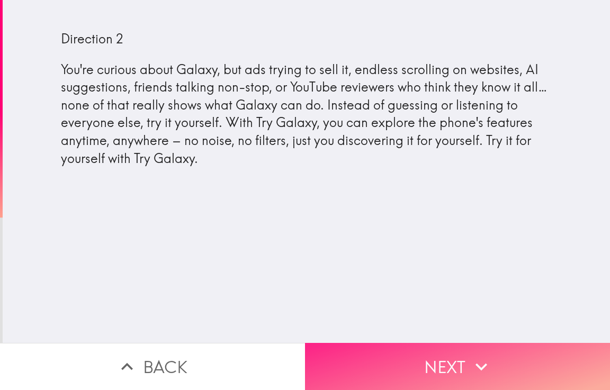
click at [464, 361] on button "Next" at bounding box center [457, 366] width 305 height 47
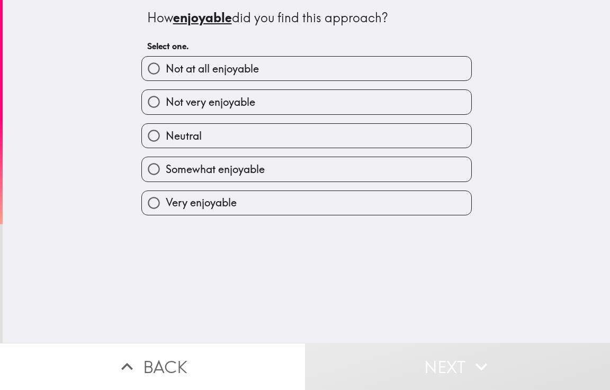
click at [157, 203] on input "Very enjoyable" at bounding box center [154, 203] width 24 height 24
radio input "true"
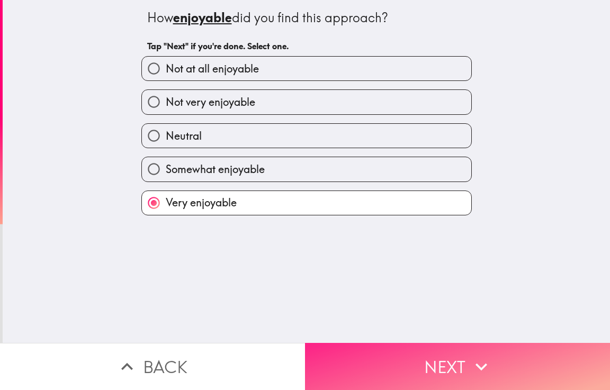
click at [487, 364] on icon "button" at bounding box center [481, 366] width 23 height 23
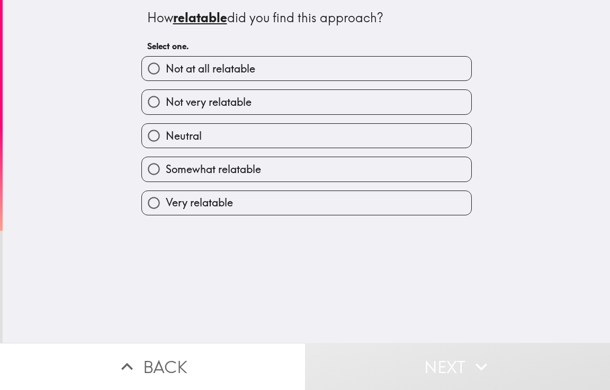
click at [166, 199] on span "Very relatable" at bounding box center [199, 202] width 67 height 15
click at [158, 199] on input "Very relatable" at bounding box center [154, 203] width 24 height 24
radio input "true"
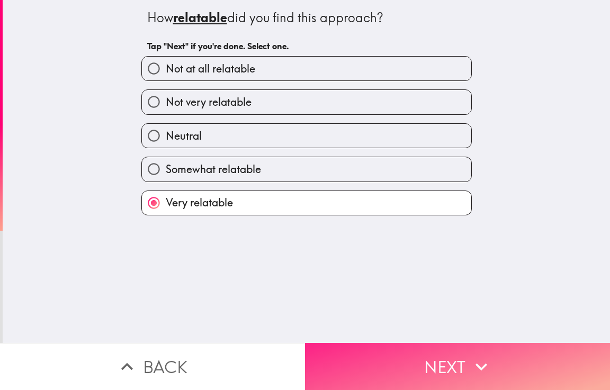
click at [489, 359] on button "Next" at bounding box center [457, 366] width 305 height 47
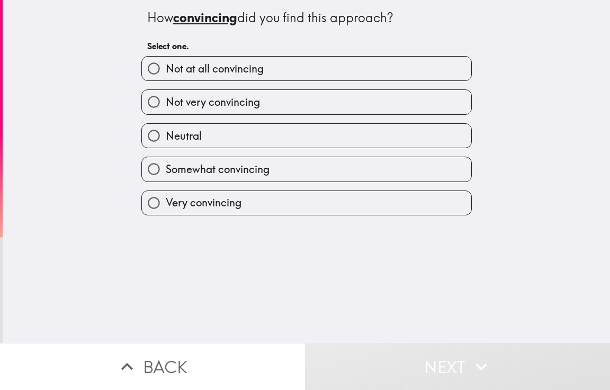
click at [156, 175] on input "Somewhat convincing" at bounding box center [154, 169] width 24 height 24
radio input "true"
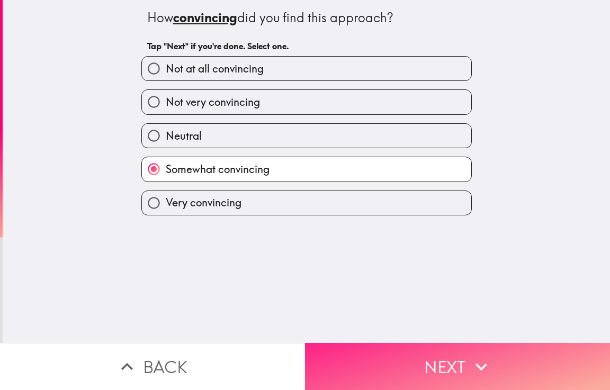
click at [489, 358] on button "Next" at bounding box center [457, 366] width 305 height 47
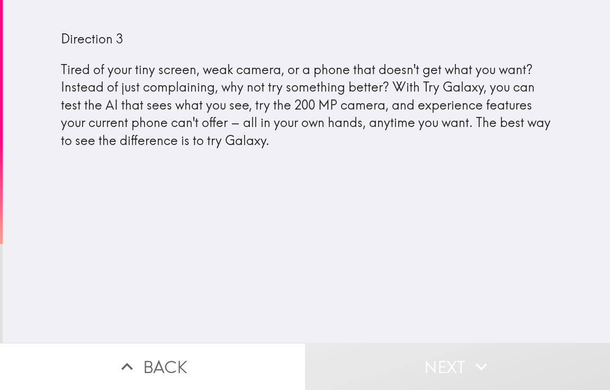
click at [158, 176] on div "Direction 3 Tired of your tiny screen, weak camera, or a phone that doesn't get…" at bounding box center [306, 171] width 607 height 343
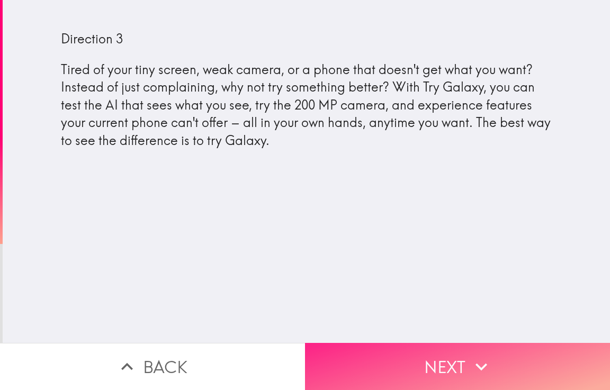
click at [482, 343] on button "Next" at bounding box center [457, 366] width 305 height 47
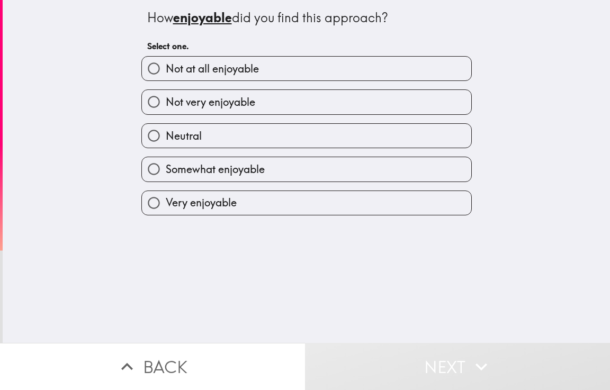
click at [555, 277] on div "How enjoyable did you find this approach? Select one. Not at all enjoyable Not …" at bounding box center [306, 171] width 607 height 343
click at [166, 206] on span "Very enjoyable" at bounding box center [201, 202] width 71 height 15
click at [161, 206] on input "Very enjoyable" at bounding box center [154, 203] width 24 height 24
radio input "true"
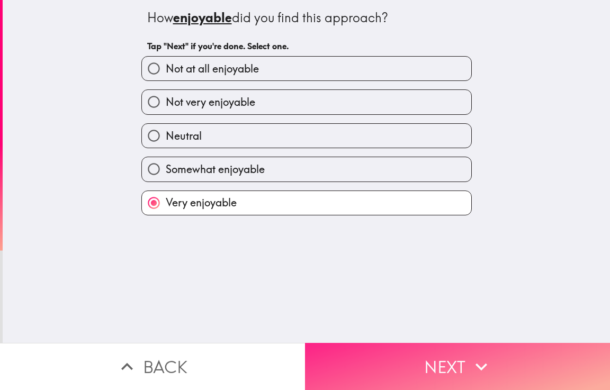
click at [450, 358] on button "Next" at bounding box center [457, 366] width 305 height 47
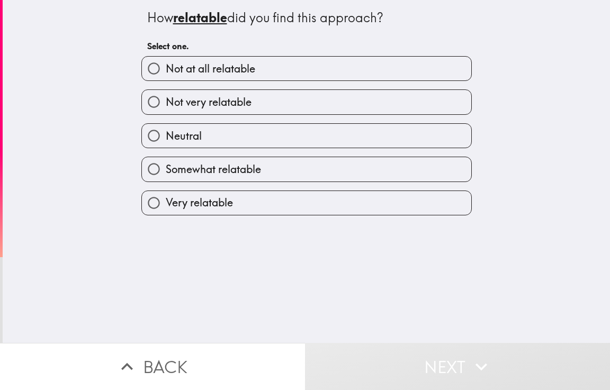
click at [163, 178] on label "Somewhat relatable" at bounding box center [306, 169] width 329 height 24
click at [163, 178] on input "Somewhat relatable" at bounding box center [154, 169] width 24 height 24
radio input "true"
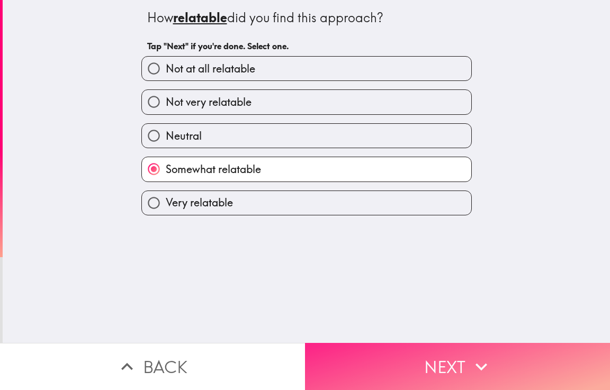
click at [460, 344] on button "Next" at bounding box center [457, 366] width 305 height 47
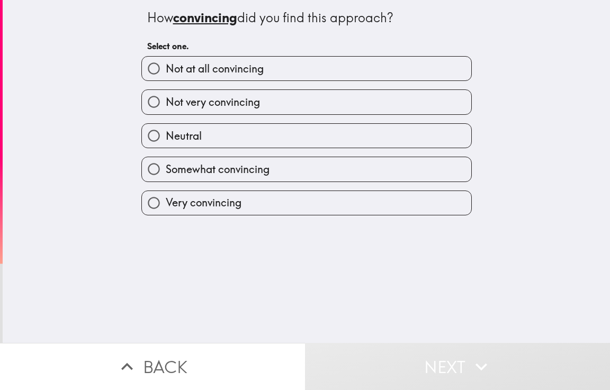
click at [153, 191] on input "Very convincing" at bounding box center [154, 203] width 24 height 24
radio input "true"
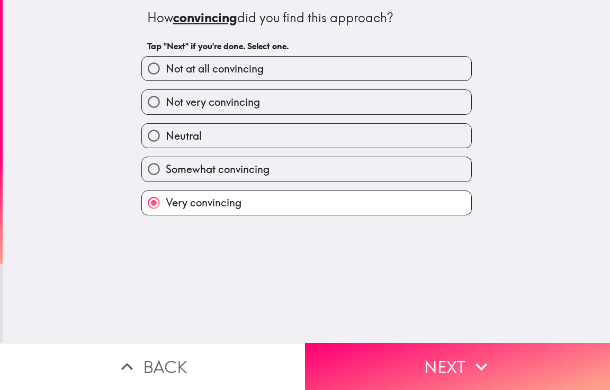
click at [530, 279] on div "How convincing did you find this approach? Tap "Next" if you're done. Select on…" at bounding box center [306, 171] width 607 height 343
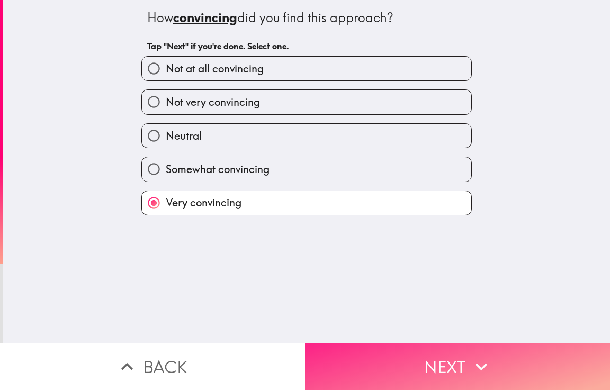
click at [520, 358] on button "Next" at bounding box center [457, 366] width 305 height 47
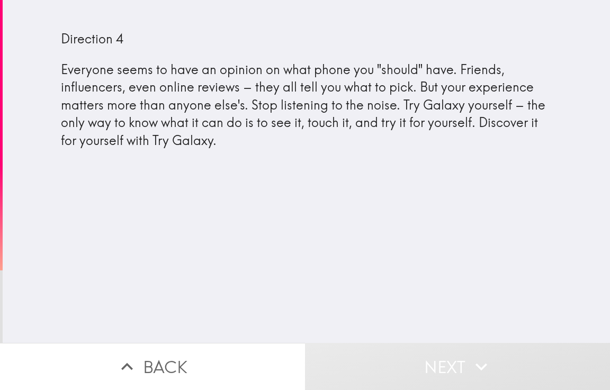
click at [45, 176] on div "Direction 4 Everyone seems to have an opinion on what phone you "should" have. …" at bounding box center [306, 171] width 607 height 343
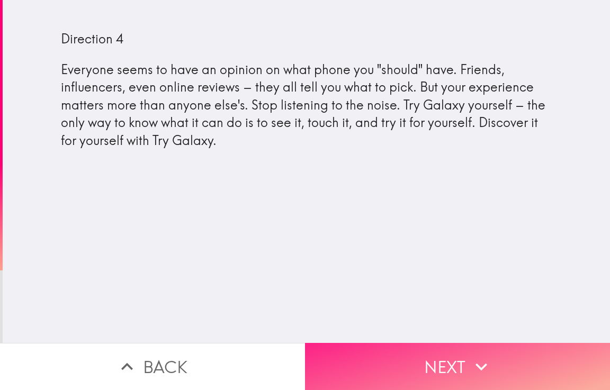
click at [491, 350] on button "Next" at bounding box center [457, 366] width 305 height 47
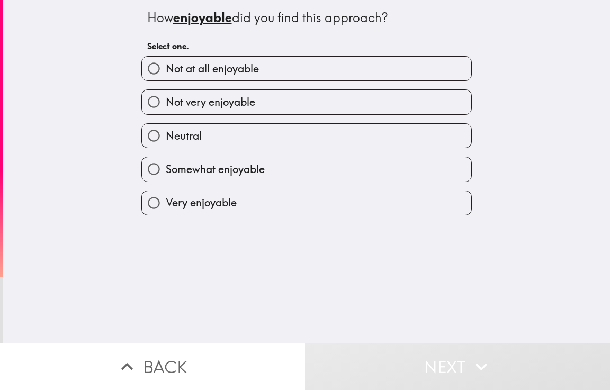
click at [151, 176] on input "Somewhat enjoyable" at bounding box center [154, 169] width 24 height 24
radio input "true"
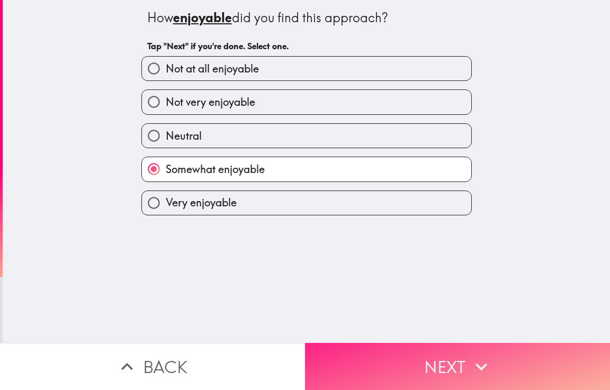
click at [474, 360] on icon "button" at bounding box center [481, 366] width 23 height 23
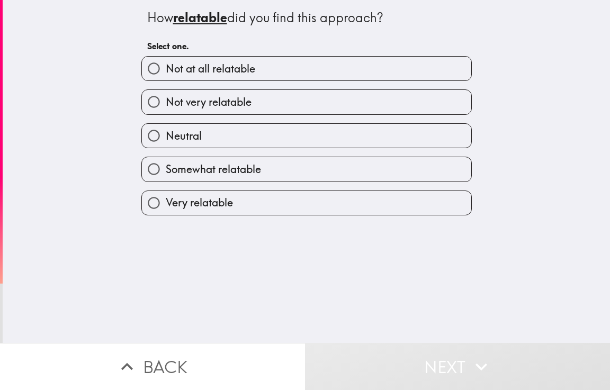
click at [166, 205] on span "Very relatable" at bounding box center [199, 202] width 67 height 15
click at [160, 205] on input "Very relatable" at bounding box center [154, 203] width 24 height 24
radio input "true"
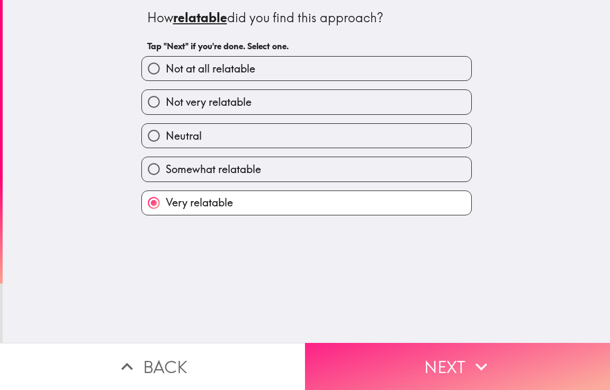
click at [459, 354] on button "Next" at bounding box center [457, 366] width 305 height 47
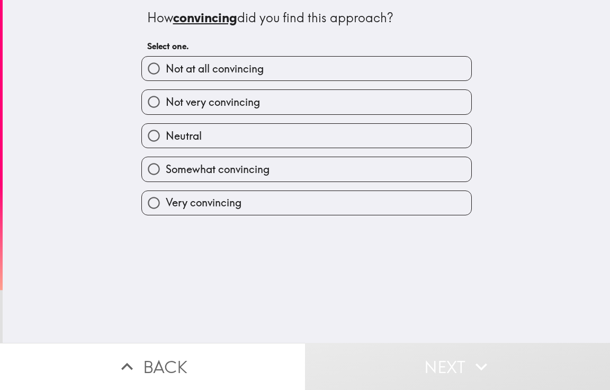
click at [153, 192] on input "Very convincing" at bounding box center [154, 203] width 24 height 24
radio input "true"
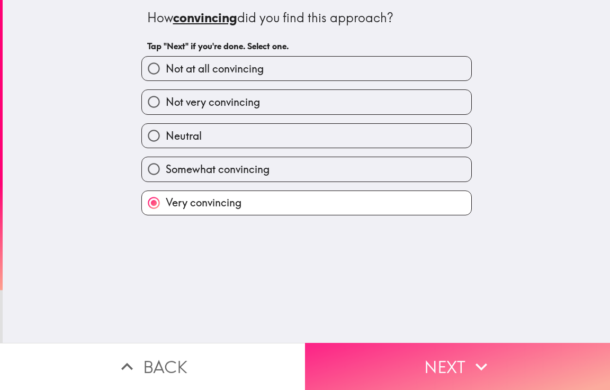
click at [483, 355] on icon "button" at bounding box center [481, 366] width 23 height 23
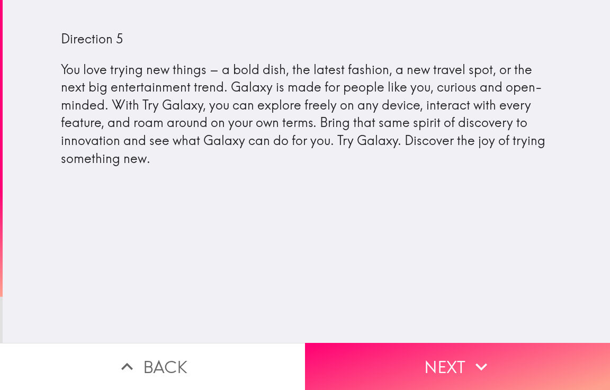
drag, startPoint x: 147, startPoint y: 143, endPoint x: 155, endPoint y: 137, distance: 10.2
click at [155, 137] on div "Direction 5 You love trying new things – a bold dish, the latest fashion, a new…" at bounding box center [306, 98] width 491 height 137
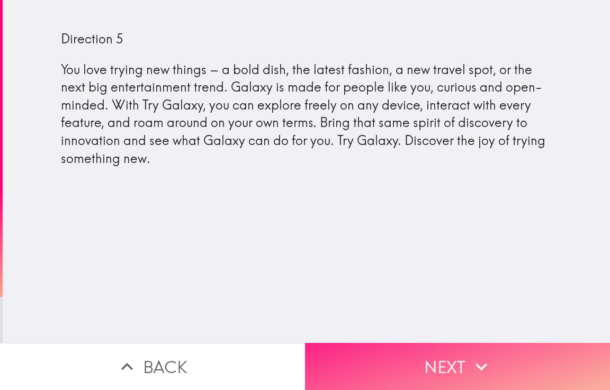
click at [518, 363] on button "Next" at bounding box center [457, 366] width 305 height 47
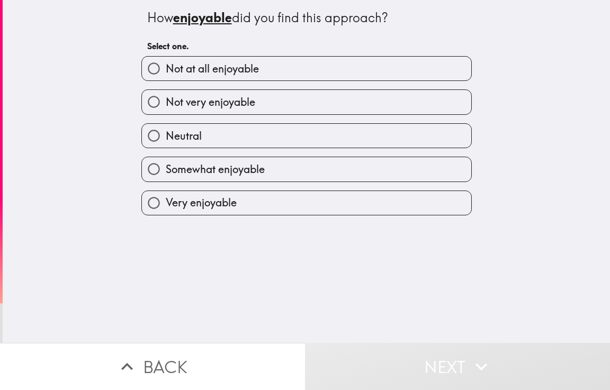
click at [166, 206] on span "Very enjoyable" at bounding box center [201, 202] width 71 height 15
click at [166, 206] on input "Very enjoyable" at bounding box center [154, 203] width 24 height 24
radio input "true"
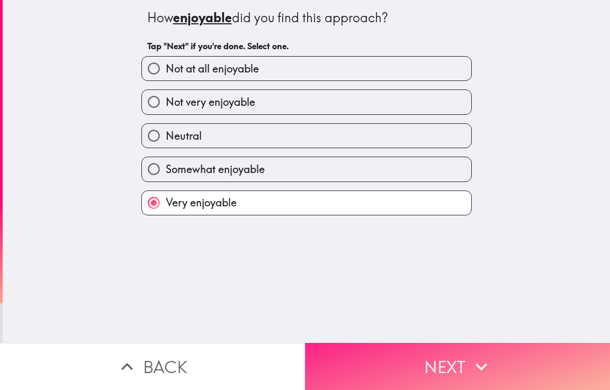
click at [460, 357] on button "Next" at bounding box center [457, 366] width 305 height 47
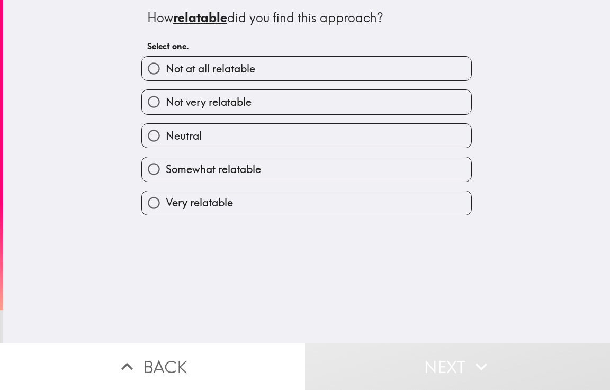
click at [166, 201] on span "Very relatable" at bounding box center [199, 202] width 67 height 15
click at [166, 201] on input "Very relatable" at bounding box center [154, 203] width 24 height 24
radio input "true"
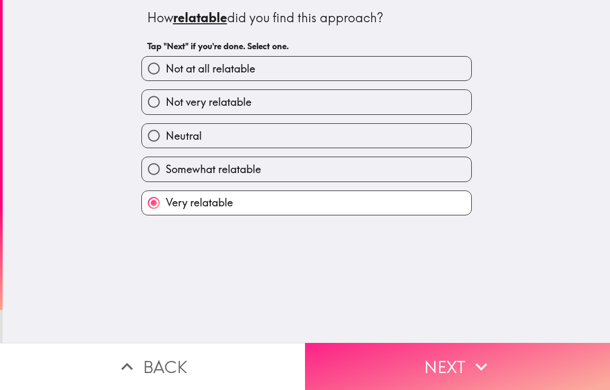
click at [466, 343] on button "Next" at bounding box center [457, 366] width 305 height 47
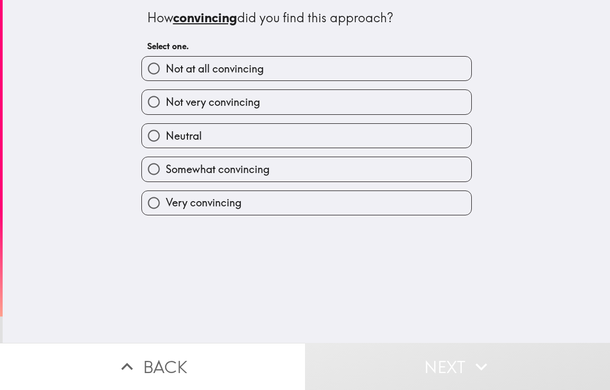
click at [166, 201] on span "Very convincing" at bounding box center [204, 202] width 76 height 15
click at [160, 201] on input "Very convincing" at bounding box center [154, 203] width 24 height 24
radio input "true"
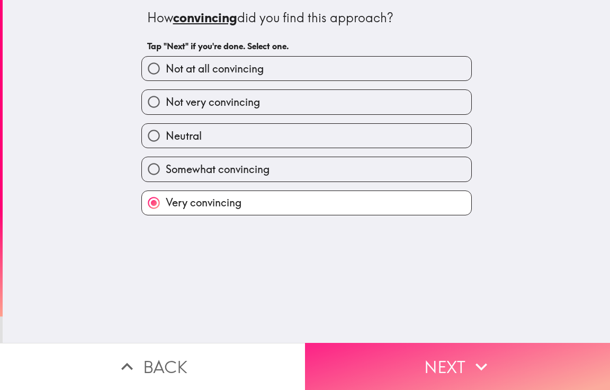
click at [475, 355] on icon "button" at bounding box center [481, 366] width 23 height 23
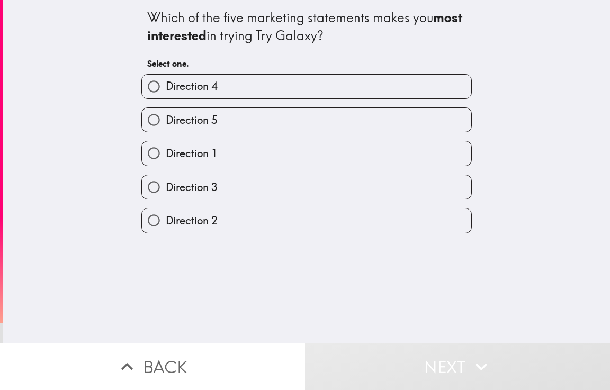
click at [166, 153] on span "Direction 1" at bounding box center [192, 153] width 52 height 15
click at [158, 153] on input "Direction 1" at bounding box center [154, 153] width 24 height 24
radio input "true"
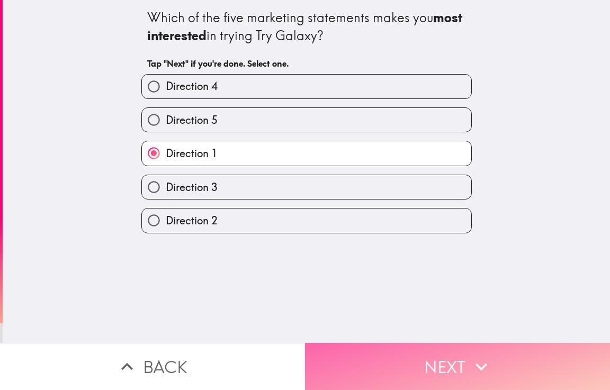
click at [484, 368] on icon "button" at bounding box center [481, 366] width 23 height 23
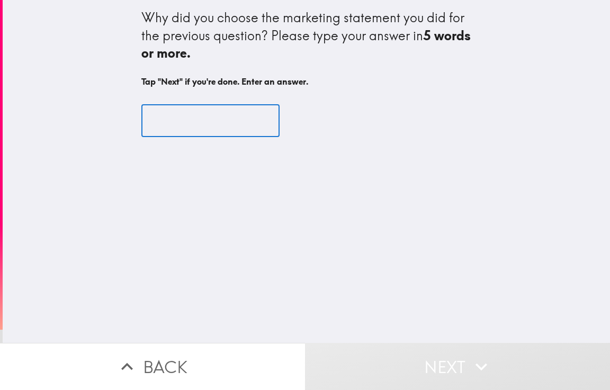
click at [172, 116] on input "text" at bounding box center [210, 120] width 138 height 33
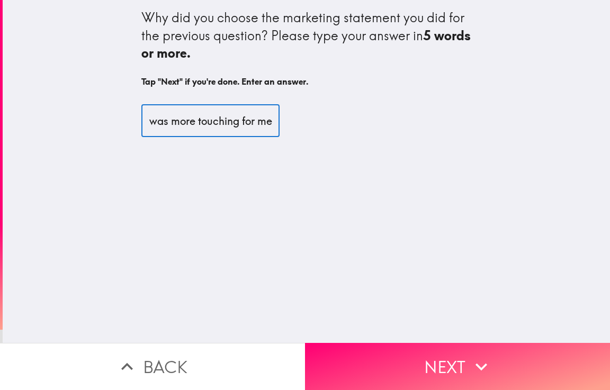
scroll to position [0, 19]
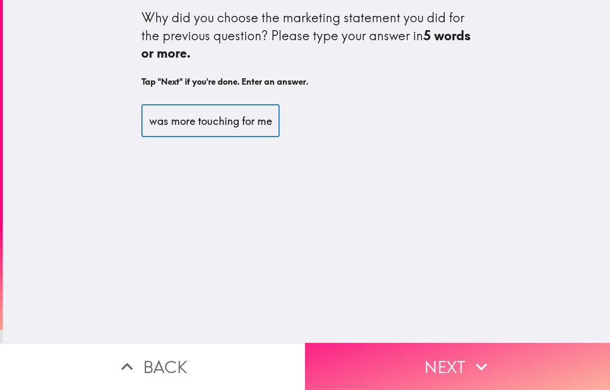
type input "it was more touching for me"
click at [487, 358] on icon "button" at bounding box center [481, 366] width 23 height 23
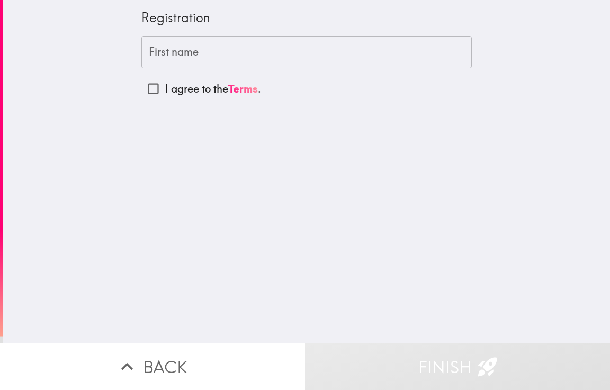
click at [73, 120] on div "Registration First name First name I agree to the Terms ." at bounding box center [306, 171] width 607 height 343
click at [142, 86] on input "I agree to the Terms ." at bounding box center [153, 89] width 24 height 24
checkbox input "true"
click at [159, 53] on div "First name First name" at bounding box center [306, 52] width 330 height 33
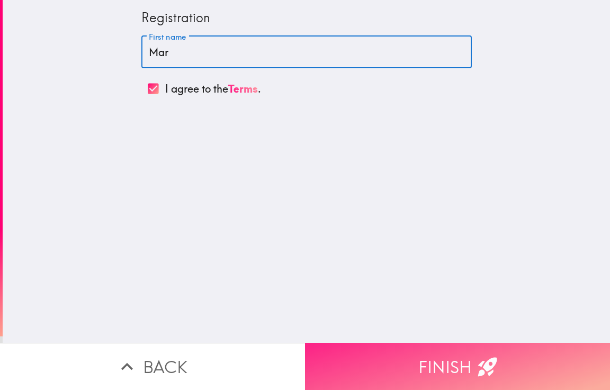
type input "[PERSON_NAME]"
click at [553, 352] on button "Finish" at bounding box center [457, 366] width 305 height 47
